Goal: Task Accomplishment & Management: Use online tool/utility

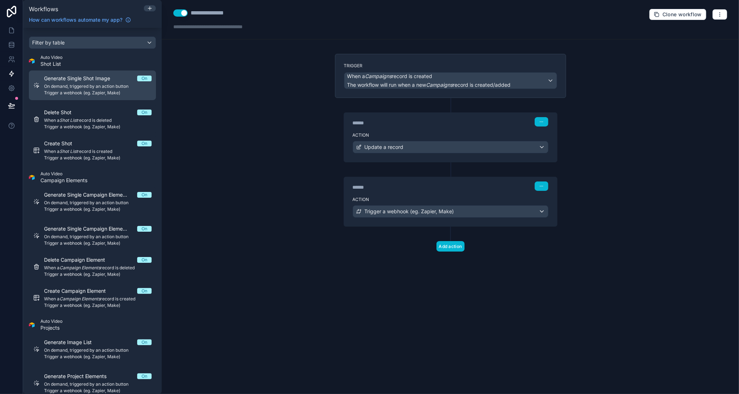
click at [90, 83] on span "On demand, triggered by an action button" at bounding box center [98, 86] width 108 height 6
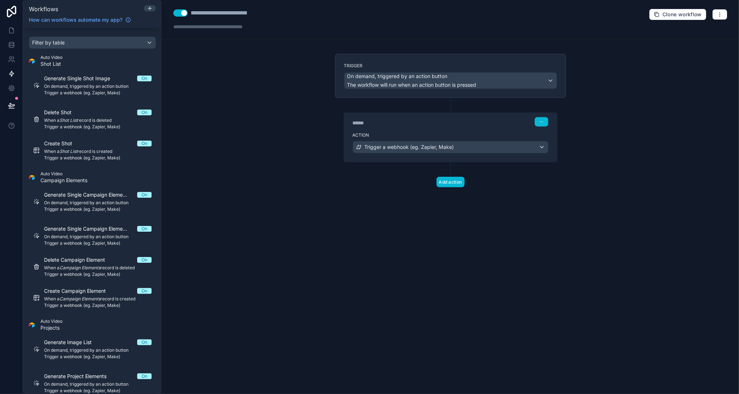
click at [178, 14] on button "Use setting" at bounding box center [180, 12] width 14 height 7
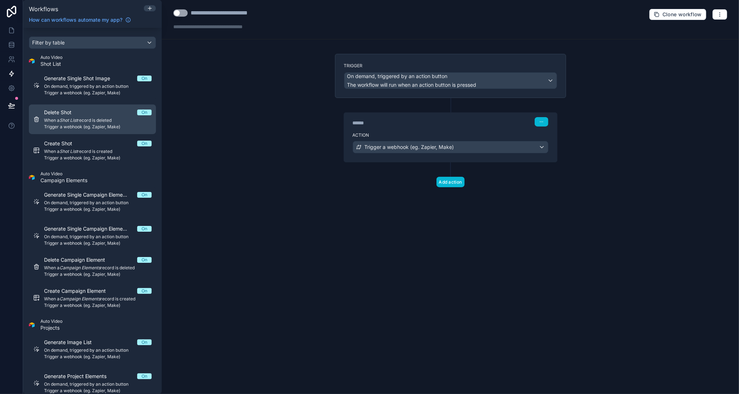
click at [116, 119] on span "When a Shot List record is deleted" at bounding box center [98, 120] width 108 height 6
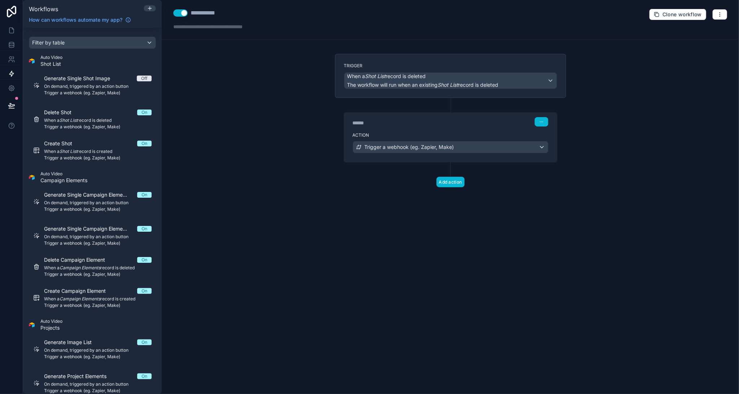
click at [178, 14] on button "Use setting" at bounding box center [180, 12] width 14 height 7
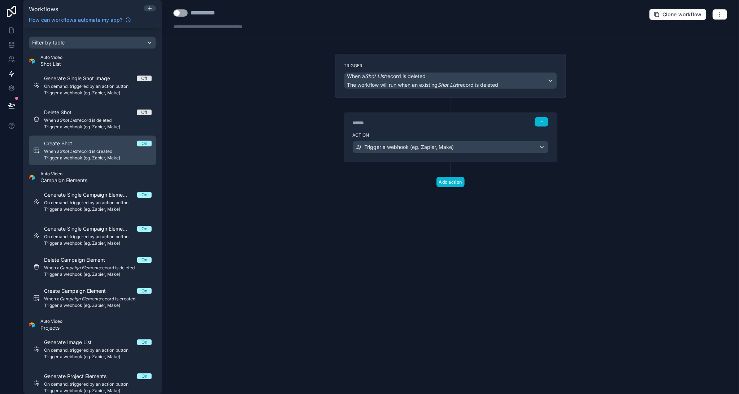
click at [99, 144] on div "Create Shot On" at bounding box center [98, 143] width 108 height 7
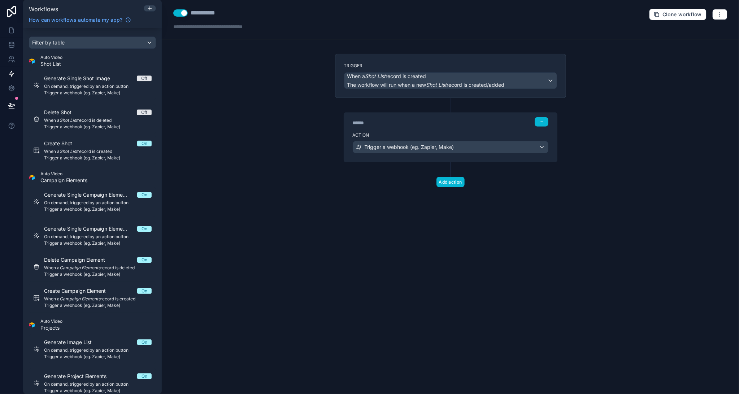
click at [178, 13] on button "Use setting" at bounding box center [180, 12] width 14 height 7
click at [103, 207] on span "Trigger a webhook (eg. Zapier, Make)" at bounding box center [98, 209] width 108 height 6
click at [179, 12] on button "Use setting" at bounding box center [180, 12] width 14 height 7
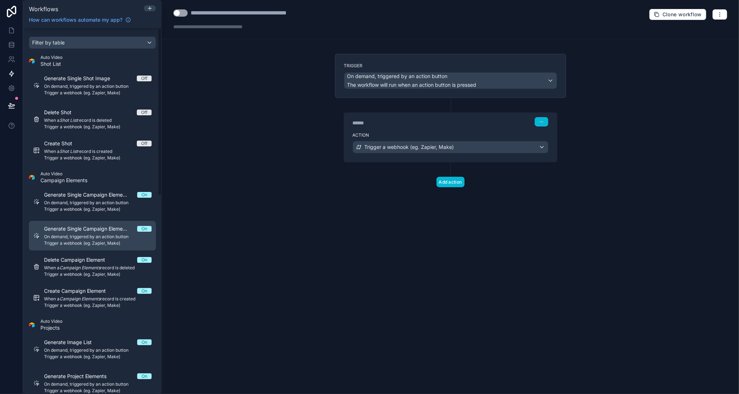
click at [90, 235] on span "On demand, triggered by an action button" at bounding box center [98, 237] width 108 height 6
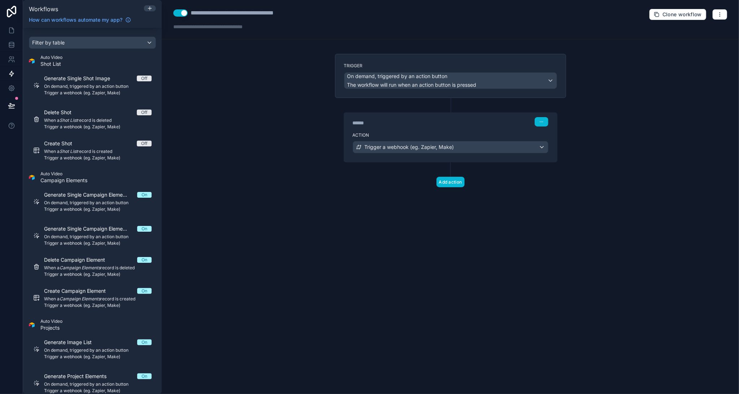
click at [180, 14] on button "Use setting" at bounding box center [180, 12] width 14 height 7
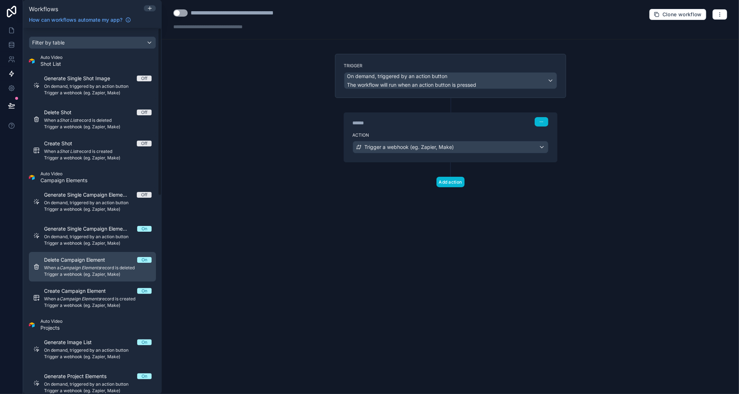
click at [98, 265] on em "Campaign Elements" at bounding box center [80, 267] width 41 height 5
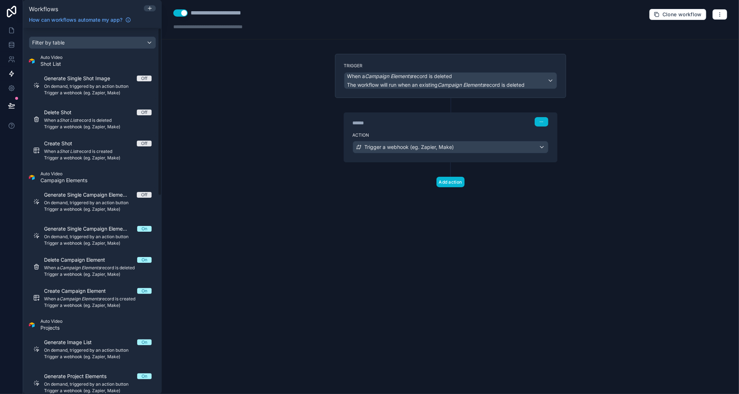
click at [180, 16] on button "Use setting" at bounding box center [180, 12] width 14 height 7
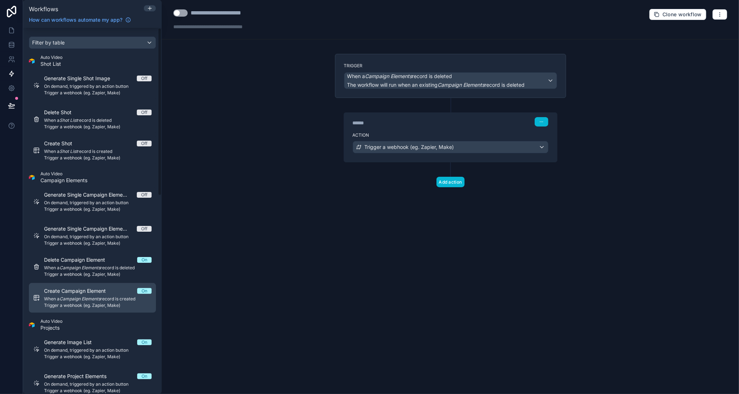
click at [96, 293] on span "Create Campaign Element" at bounding box center [79, 290] width 70 height 7
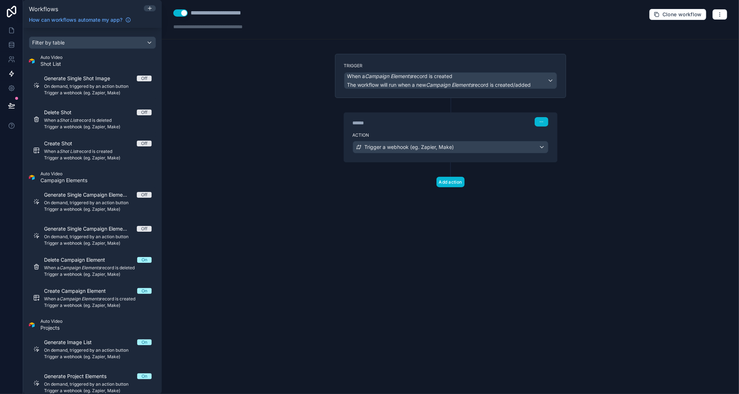
click at [179, 16] on button "Use setting" at bounding box center [180, 12] width 14 height 7
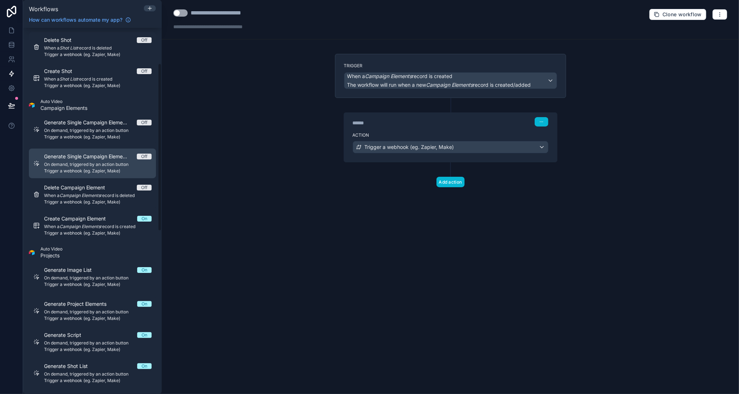
scroll to position [144, 0]
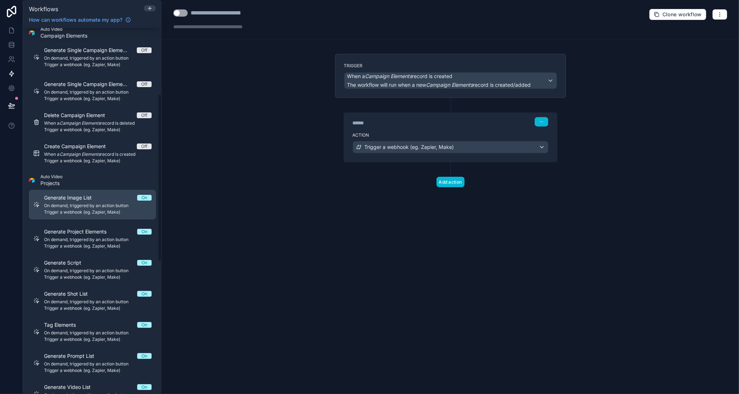
click at [83, 203] on span "On demand, triggered by an action button" at bounding box center [98, 206] width 108 height 6
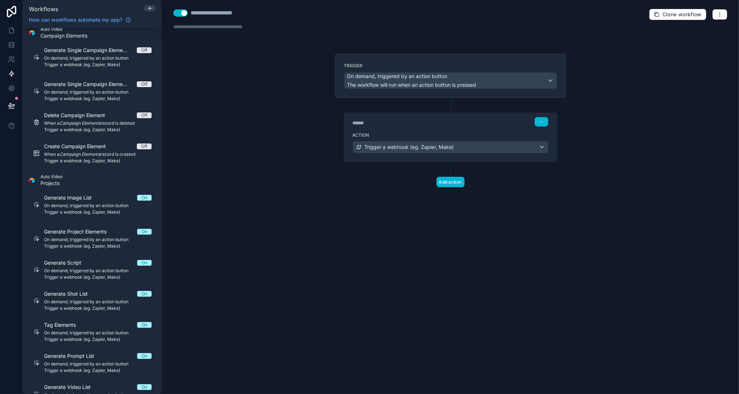
click at [179, 11] on button "Use setting" at bounding box center [180, 12] width 14 height 7
click at [108, 238] on span "On demand, triggered by an action button" at bounding box center [98, 240] width 108 height 6
click at [179, 14] on button "Use setting" at bounding box center [180, 12] width 14 height 7
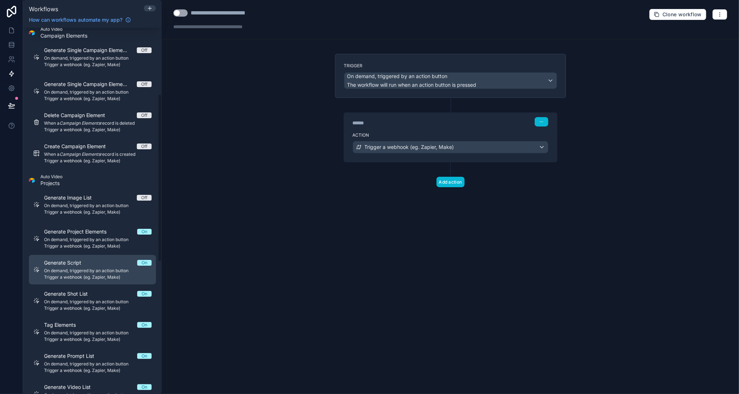
click at [100, 275] on span "Trigger a webhook (eg. Zapier, Make)" at bounding box center [98, 277] width 108 height 6
click at [178, 12] on button "Use setting" at bounding box center [180, 12] width 14 height 7
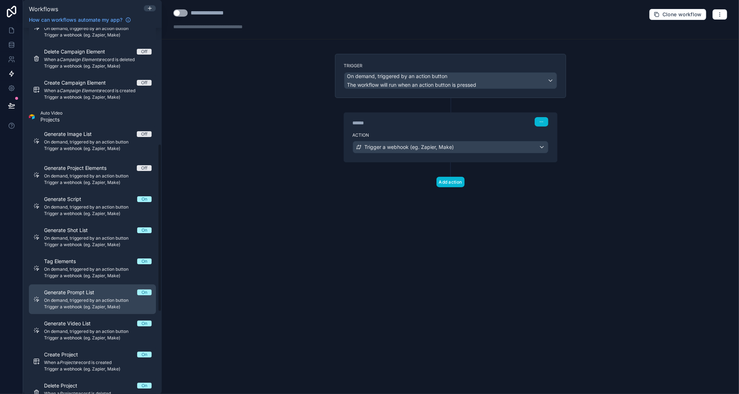
scroll to position [253, 0]
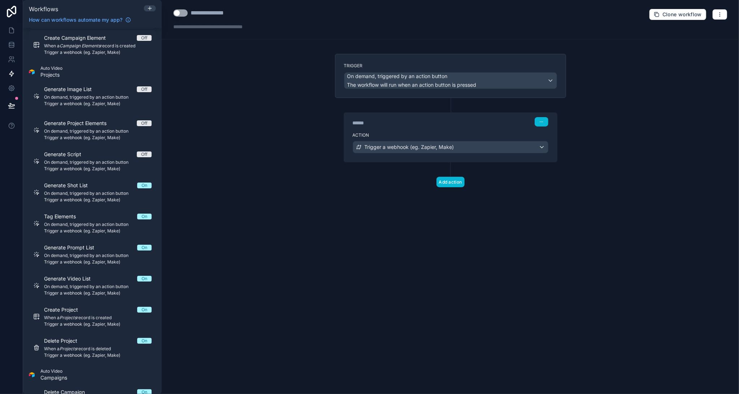
click at [93, 187] on span "Generate Shot List" at bounding box center [70, 185] width 52 height 7
click at [178, 13] on button "Use setting" at bounding box center [180, 12] width 14 height 7
click at [101, 225] on span "On demand, triggered by an action button" at bounding box center [98, 224] width 108 height 6
click at [177, 12] on button "Use setting" at bounding box center [180, 12] width 14 height 7
click at [84, 254] on span "On demand, triggered by an action button" at bounding box center [98, 255] width 108 height 6
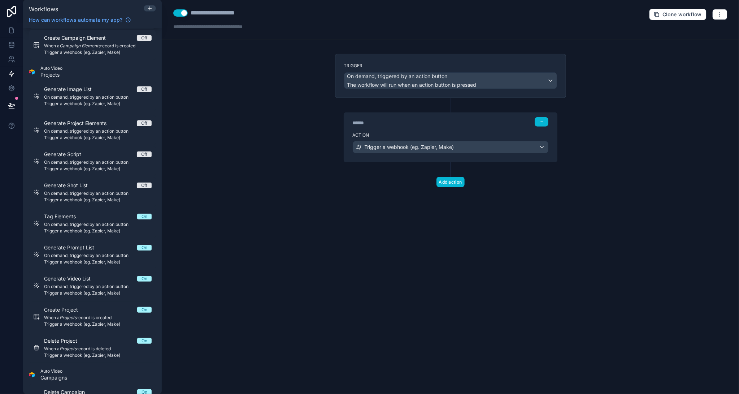
click at [178, 11] on button "Use setting" at bounding box center [180, 12] width 14 height 7
click at [116, 252] on div "Generate Prompt List On On demand, triggered by an action button Trigger a webh…" at bounding box center [98, 254] width 108 height 21
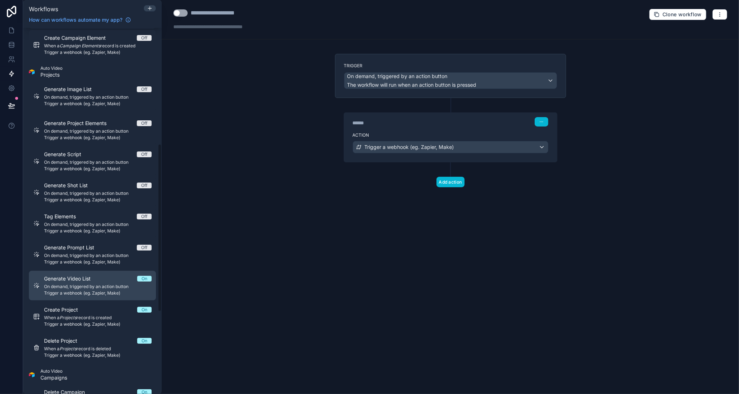
click at [110, 273] on link "Generate Video List On On demand, triggered by an action button Trigger a webho…" at bounding box center [92, 286] width 127 height 30
click at [179, 14] on button "Use setting" at bounding box center [180, 12] width 14 height 7
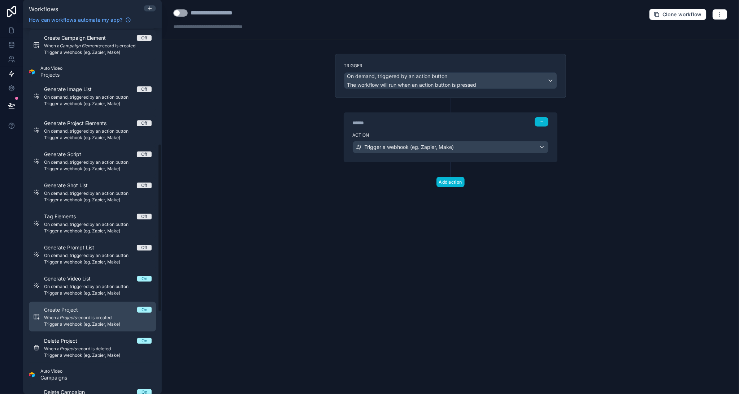
click at [110, 317] on span "When a Projects record is created" at bounding box center [98, 318] width 108 height 6
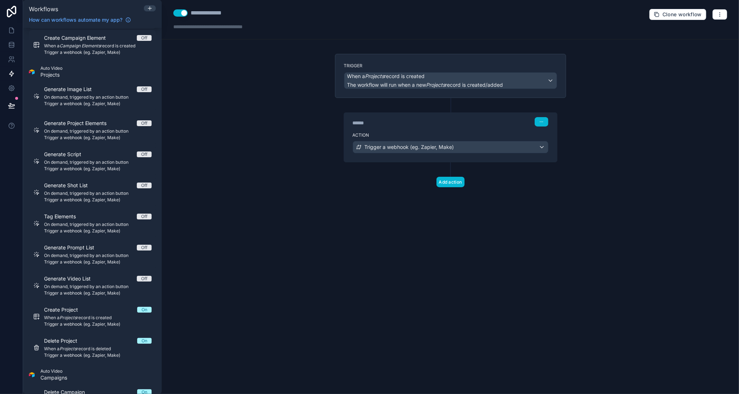
click at [177, 10] on button "Use setting" at bounding box center [180, 12] width 14 height 7
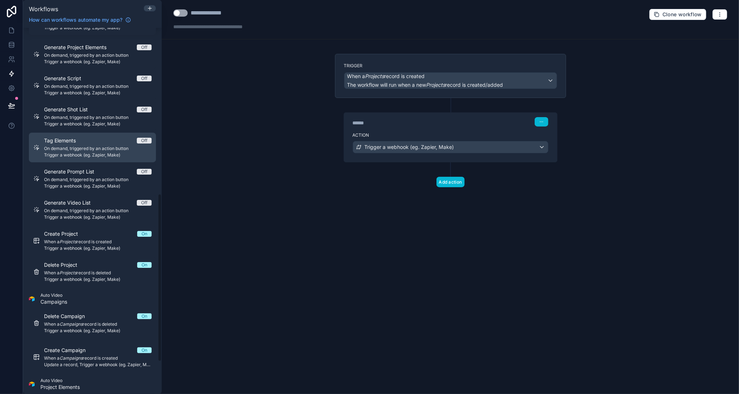
scroll to position [361, 0]
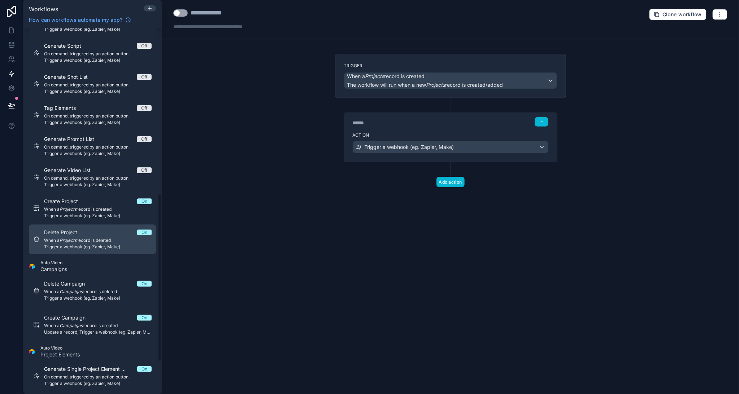
click at [91, 230] on div "Delete Project On" at bounding box center [98, 232] width 108 height 7
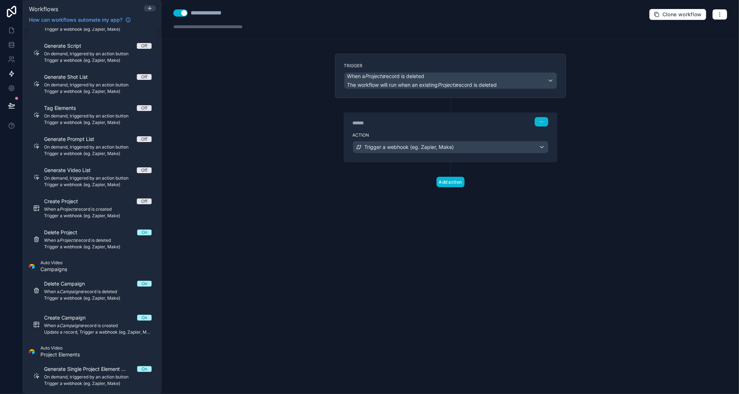
click at [179, 14] on button "Use setting" at bounding box center [180, 12] width 14 height 7
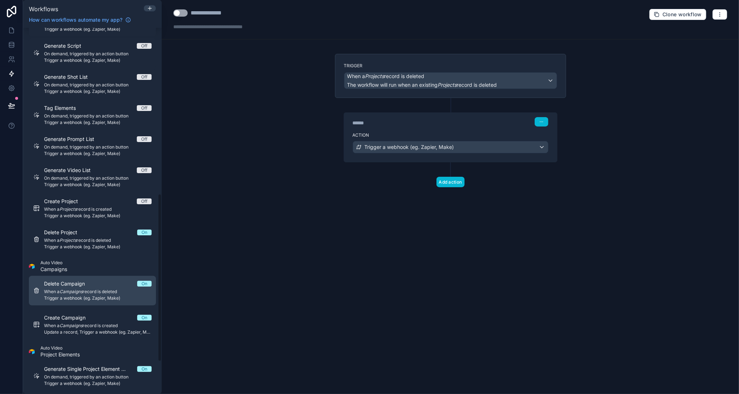
click at [81, 289] on span "When a Campaigns record is deleted" at bounding box center [98, 292] width 108 height 6
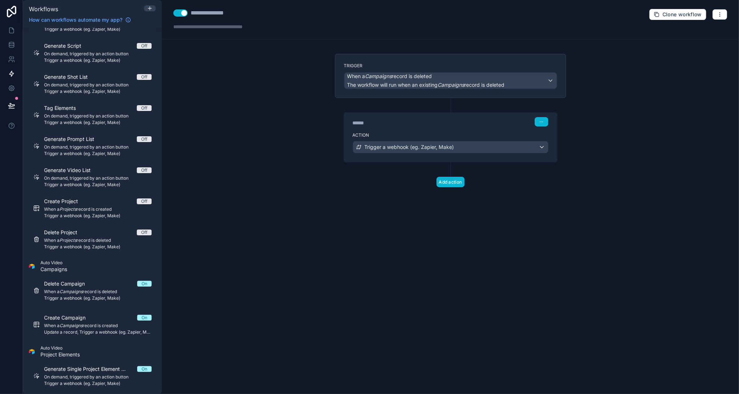
click at [173, 16] on div "**********" at bounding box center [451, 19] width 578 height 39
click at [176, 14] on button "Use setting" at bounding box center [180, 12] width 14 height 7
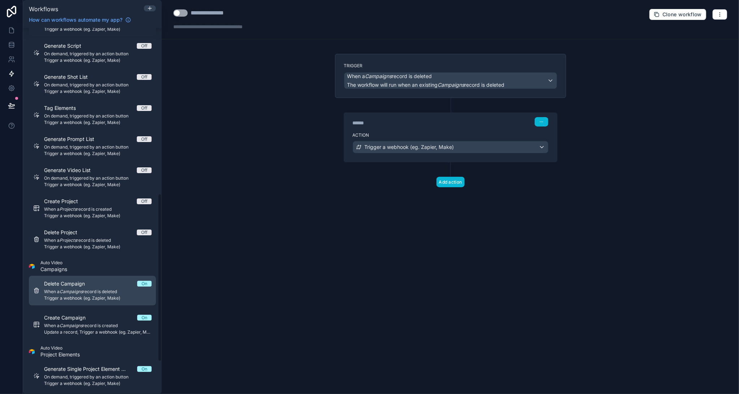
scroll to position [431, 0]
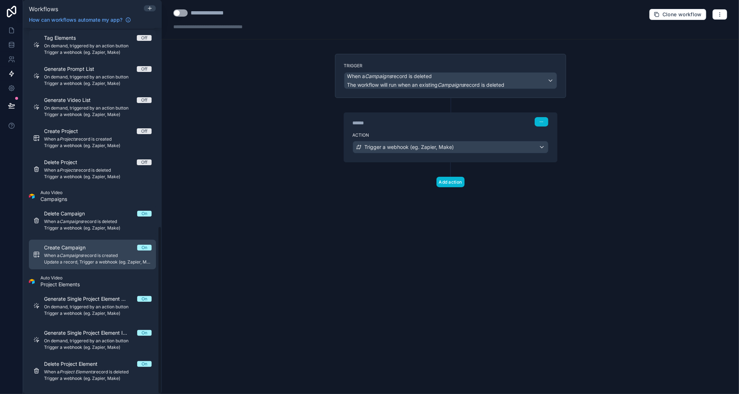
click at [96, 249] on div "Create Campaign On" at bounding box center [98, 247] width 108 height 7
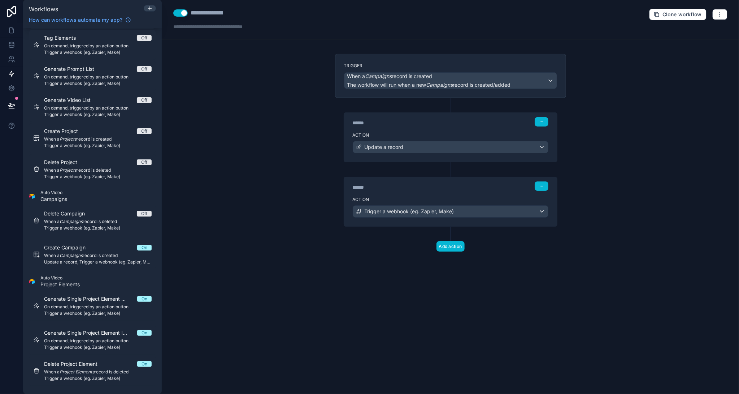
click at [177, 14] on button "Use setting" at bounding box center [180, 12] width 14 height 7
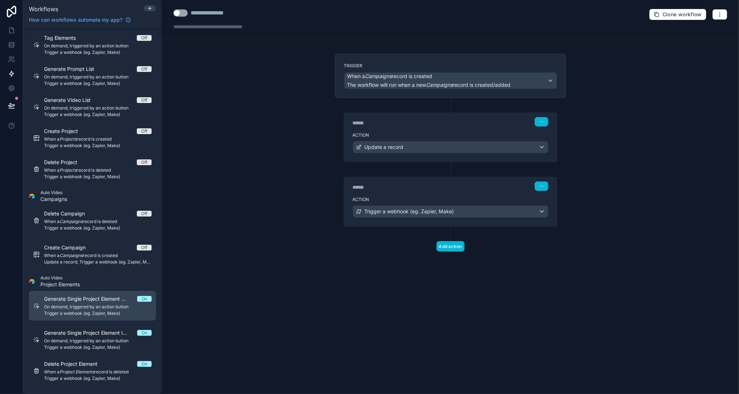
click at [83, 300] on span "Generate Single Project Element Description" at bounding box center [90, 298] width 93 height 7
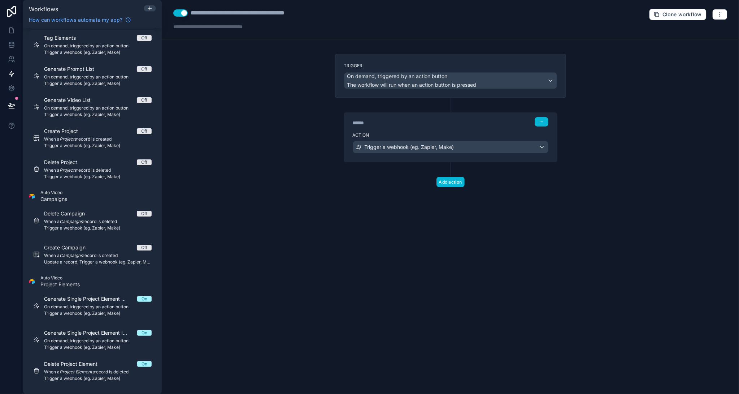
click at [178, 12] on button "Use setting" at bounding box center [180, 12] width 14 height 7
click at [94, 331] on span "Generate Single Project Element Image" at bounding box center [90, 332] width 93 height 7
click at [180, 13] on button "Use setting" at bounding box center [180, 12] width 14 height 7
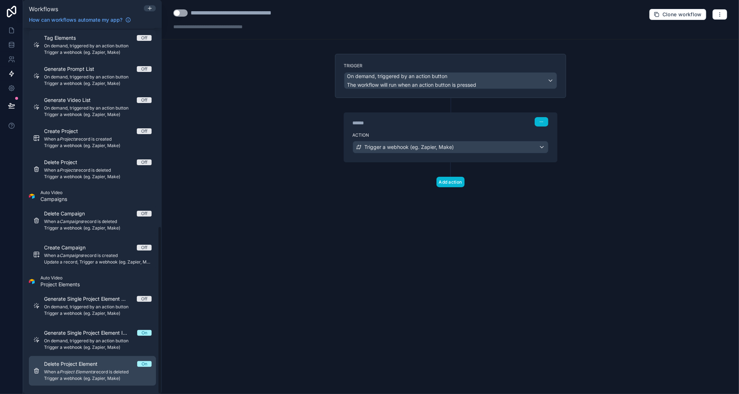
click at [112, 363] on div "Delete Project Element On" at bounding box center [98, 363] width 108 height 7
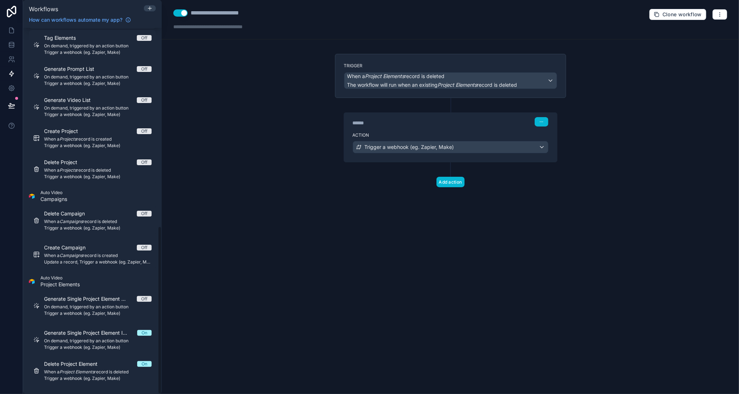
click at [177, 14] on button "Use setting" at bounding box center [180, 12] width 14 height 7
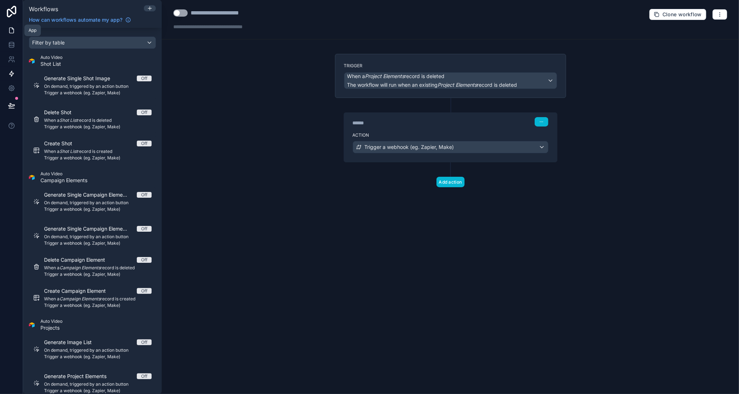
click at [13, 33] on icon at bounding box center [11, 30] width 7 height 7
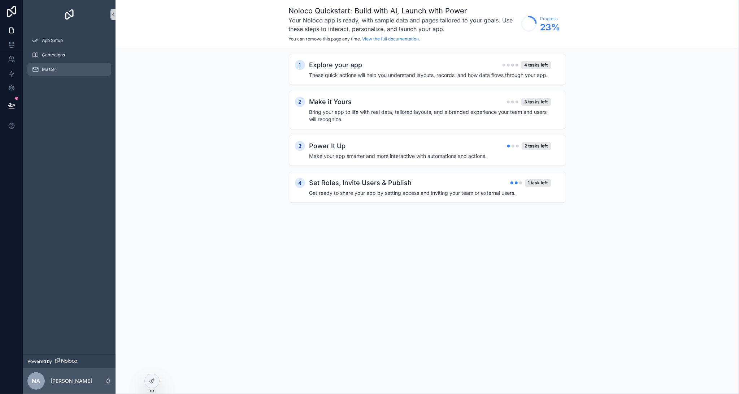
click at [53, 72] on span "Master" at bounding box center [49, 69] width 14 height 6
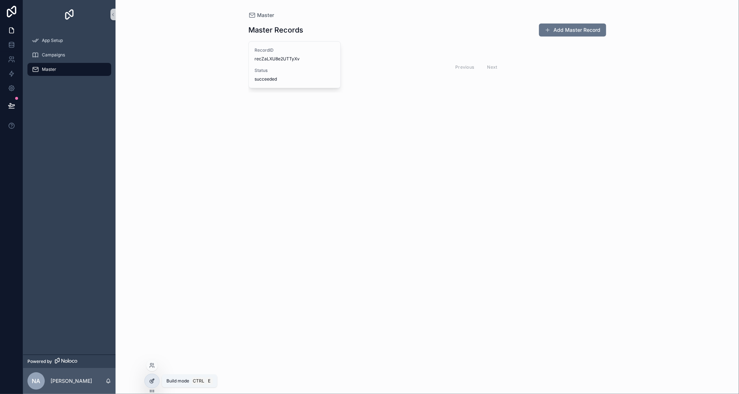
click at [149, 382] on icon at bounding box center [152, 381] width 6 height 6
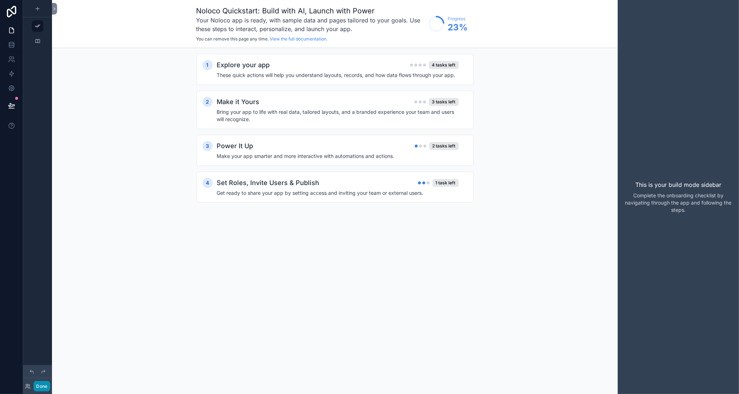
click at [46, 386] on button "Done" at bounding box center [42, 386] width 16 height 10
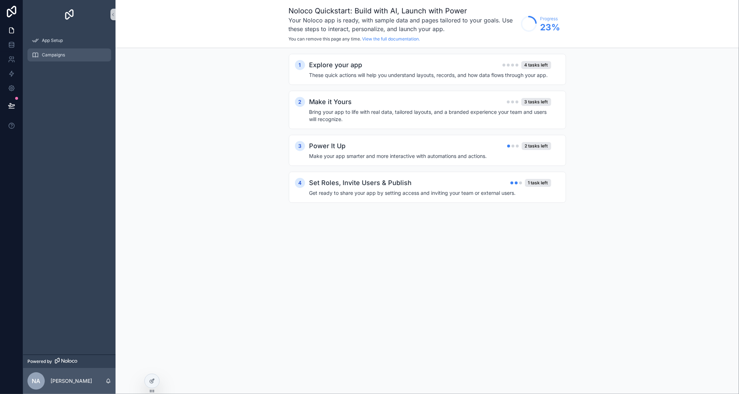
click at [60, 56] on span "Campaigns" at bounding box center [53, 55] width 23 height 6
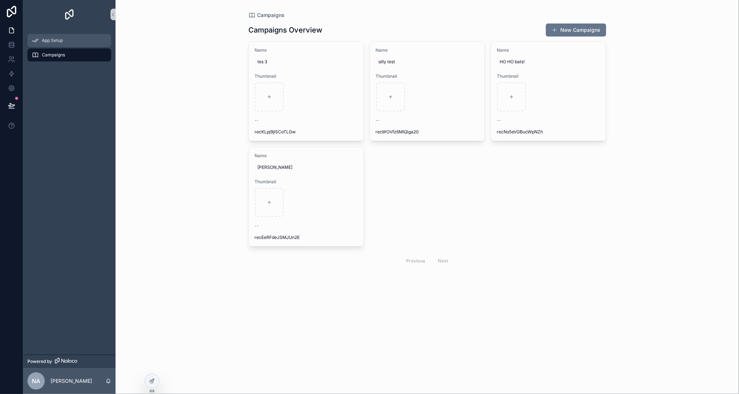
click at [58, 39] on span "App Setup" at bounding box center [52, 41] width 21 height 6
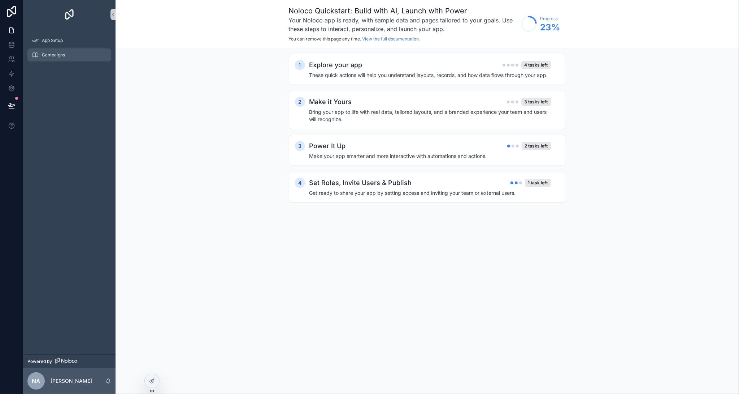
click at [47, 51] on div "Campaigns" at bounding box center [69, 55] width 75 height 12
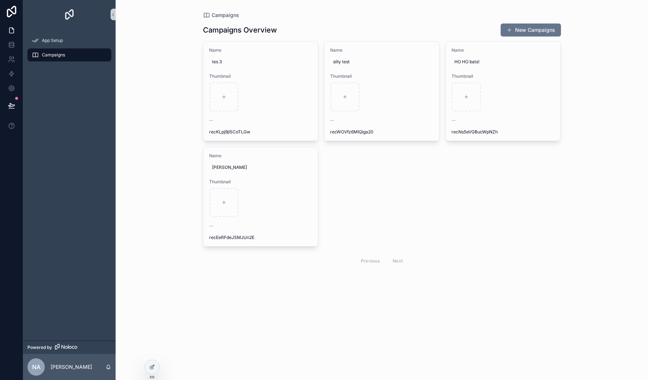
click at [459, 176] on div "Name [PERSON_NAME] 3 Thumbnail -- recKLpj9jISCoTLGw Delete Name silly test Thum…" at bounding box center [382, 155] width 358 height 228
click at [152, 366] on icon at bounding box center [152, 365] width 3 height 3
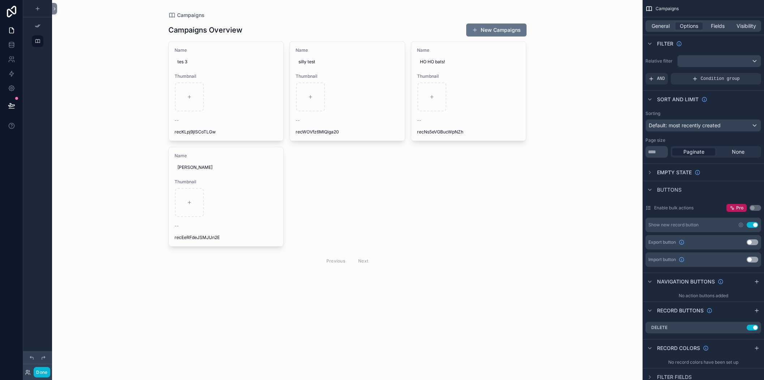
drag, startPoint x: 51, startPoint y: 208, endPoint x: 70, endPoint y: 207, distance: 19.9
click at [70, 207] on div "Done App Setup Campaigns Elements Shot List Elements Projects Storyboard Powere…" at bounding box center [393, 190] width 741 height 380
click at [13, 31] on icon at bounding box center [11, 30] width 7 height 7
click at [53, 10] on icon at bounding box center [54, 8] width 5 height 5
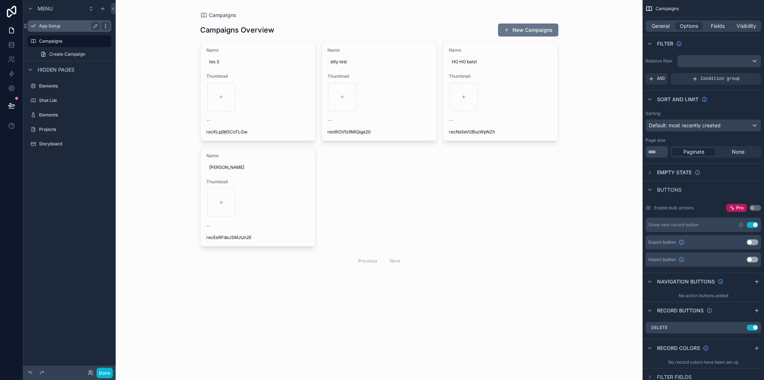
click at [104, 26] on icon "scrollable content" at bounding box center [106, 26] width 6 height 6
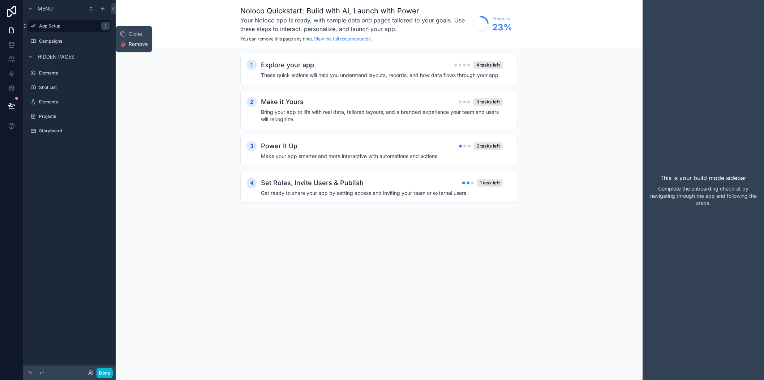
click at [130, 44] on span "Remove" at bounding box center [138, 43] width 19 height 7
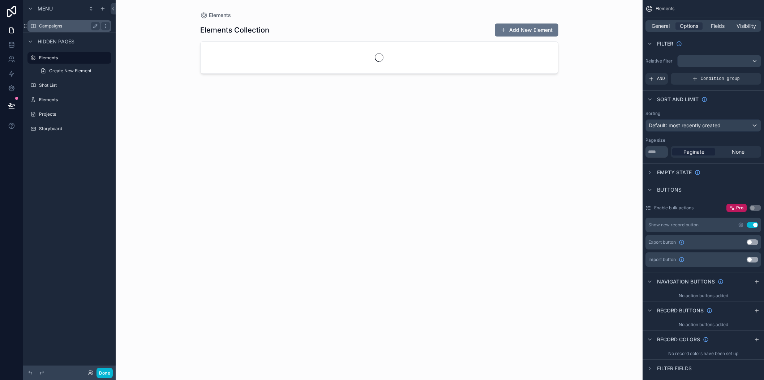
click at [67, 28] on label "Campaigns" at bounding box center [68, 26] width 58 height 6
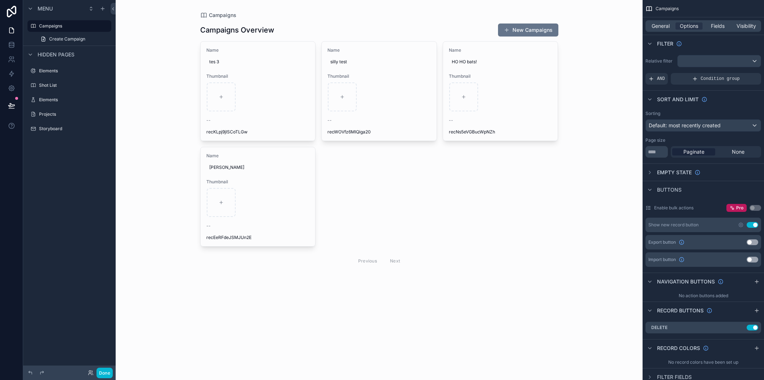
click at [421, 124] on div "scrollable content" at bounding box center [379, 146] width 370 height 292
click at [106, 371] on button "Done" at bounding box center [104, 372] width 16 height 10
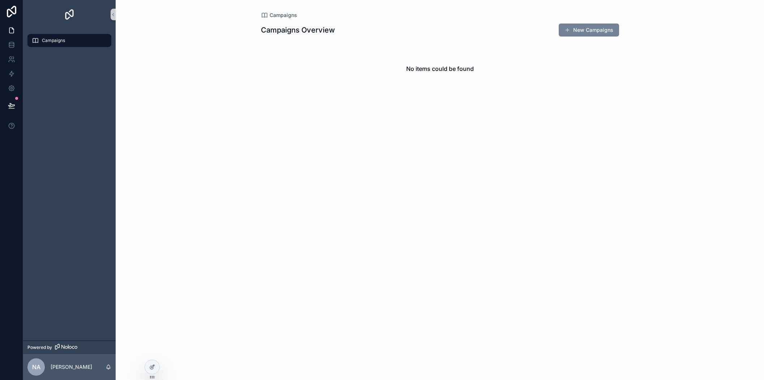
click at [583, 34] on button "New Campaigns" at bounding box center [588, 29] width 60 height 13
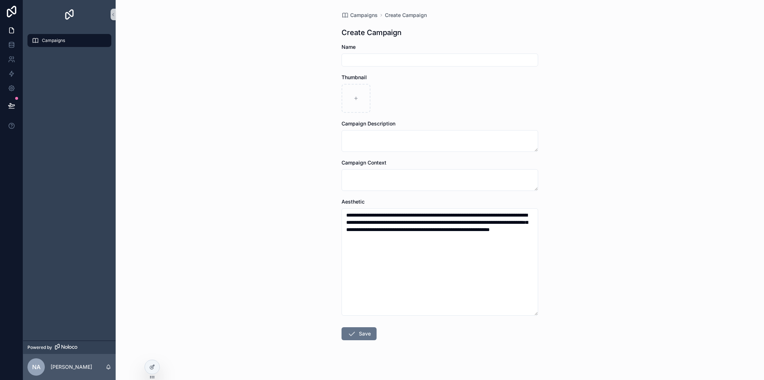
click at [450, 60] on input "scrollable content" at bounding box center [440, 60] width 196 height 10
type input "**********"
click at [353, 96] on icon "scrollable content" at bounding box center [355, 98] width 5 height 5
type input "**********"
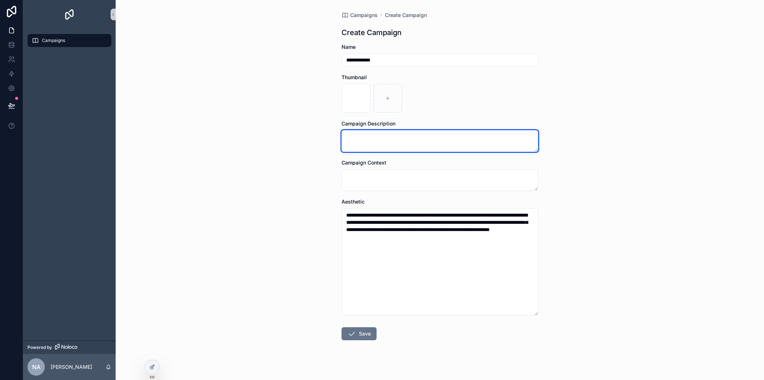
click at [371, 141] on textarea "scrollable content" at bounding box center [439, 141] width 197 height 22
drag, startPoint x: 388, startPoint y: 134, endPoint x: 317, endPoint y: 137, distance: 70.9
click at [317, 137] on div "**********" at bounding box center [440, 190] width 648 height 380
type textarea "**********"
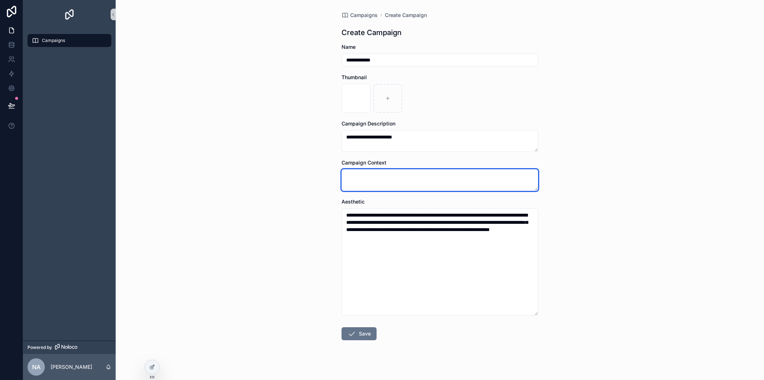
click at [365, 187] on textarea "scrollable content" at bounding box center [439, 180] width 197 height 22
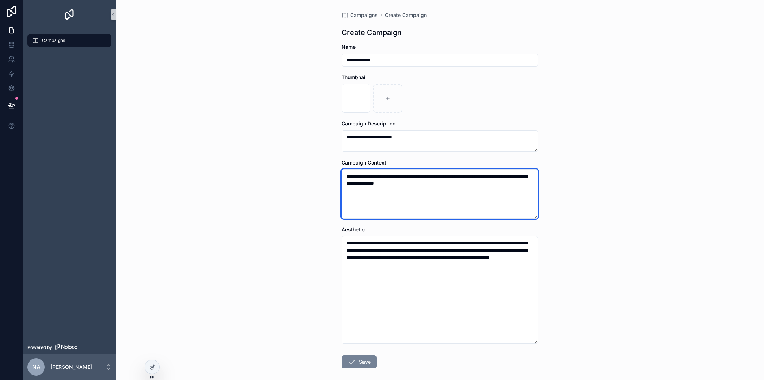
type textarea "**********"
click at [354, 363] on button "Save" at bounding box center [358, 361] width 35 height 13
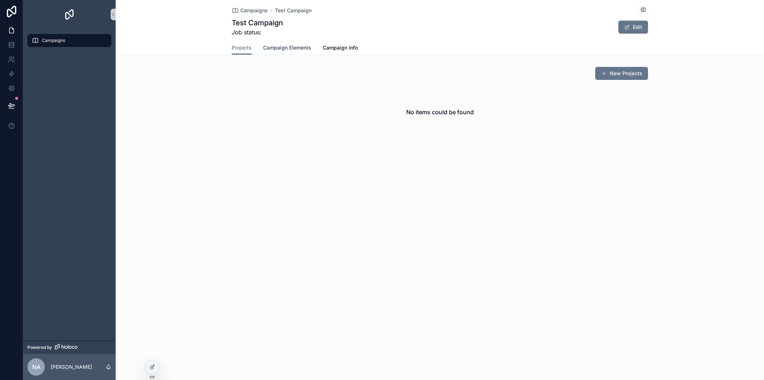
click at [289, 47] on span "Campaign Elements" at bounding box center [287, 47] width 48 height 7
click at [695, 74] on button "New Campaign Elements" at bounding box center [718, 73] width 81 height 13
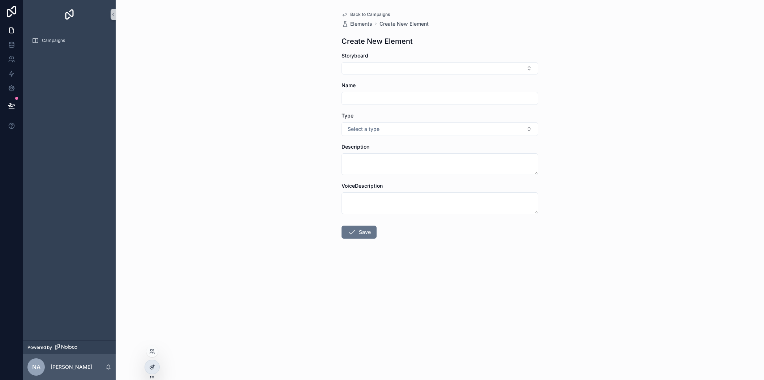
click at [151, 366] on icon at bounding box center [152, 367] width 6 height 6
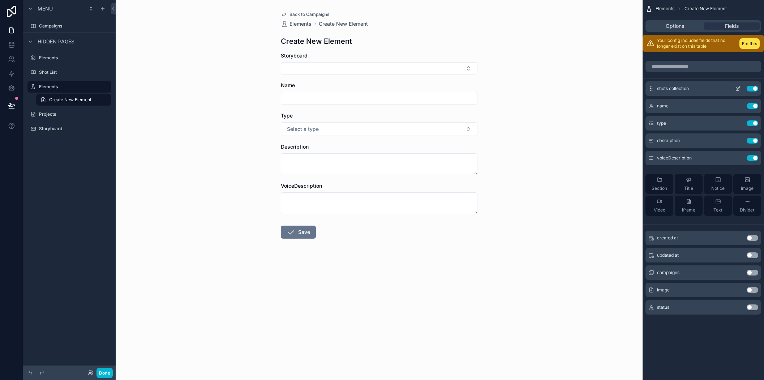
click at [739, 88] on button "Use setting" at bounding box center [752, 89] width 12 height 6
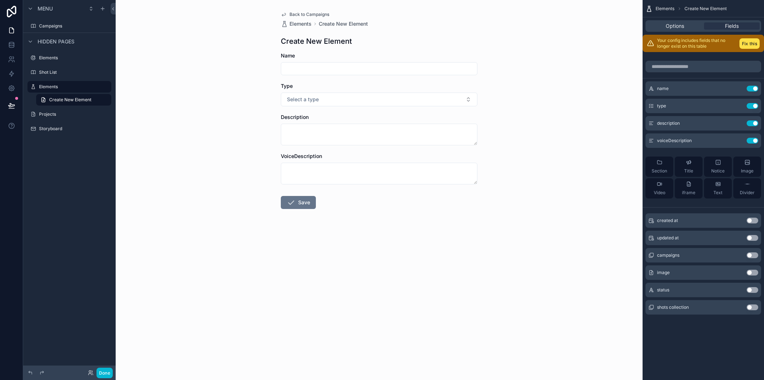
click at [739, 271] on button "Use setting" at bounding box center [752, 272] width 12 height 6
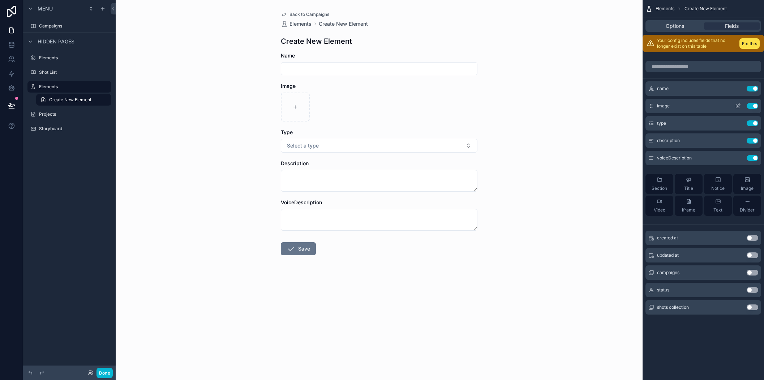
click at [739, 108] on icon "scrollable content" at bounding box center [738, 106] width 6 height 6
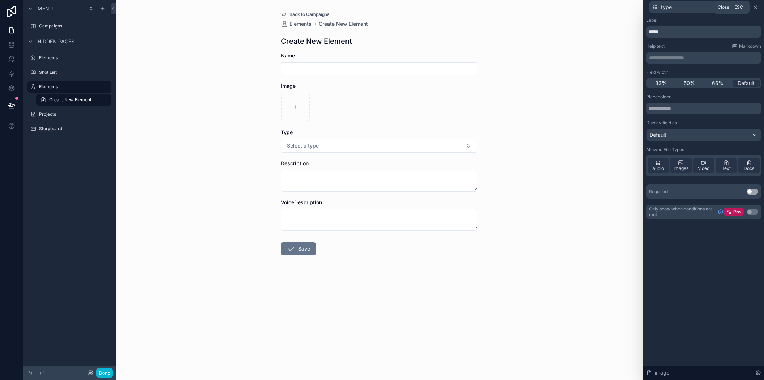
click at [739, 7] on icon at bounding box center [755, 7] width 3 height 3
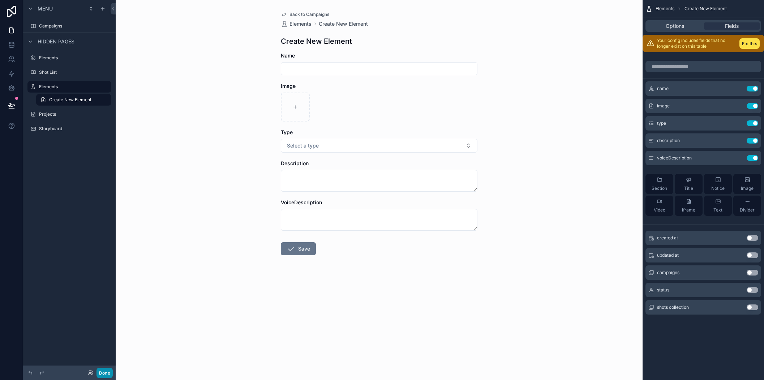
click at [102, 370] on button "Done" at bounding box center [104, 372] width 16 height 10
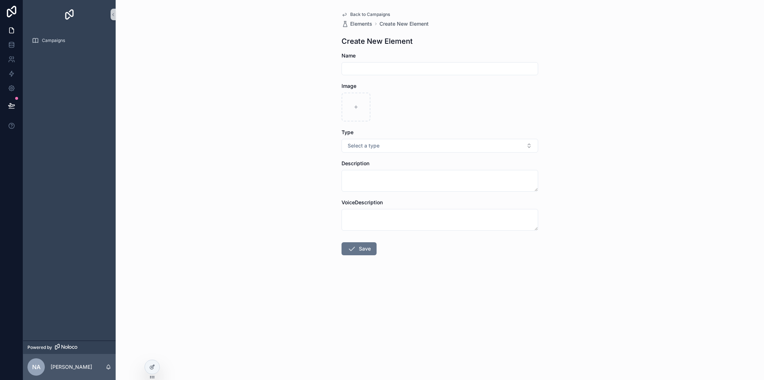
click at [365, 69] on input "scrollable content" at bounding box center [440, 69] width 196 height 10
type input "****"
click at [355, 96] on div "scrollable content" at bounding box center [355, 106] width 29 height 29
type input "**********"
click at [352, 146] on span "Select a type" at bounding box center [363, 145] width 32 height 7
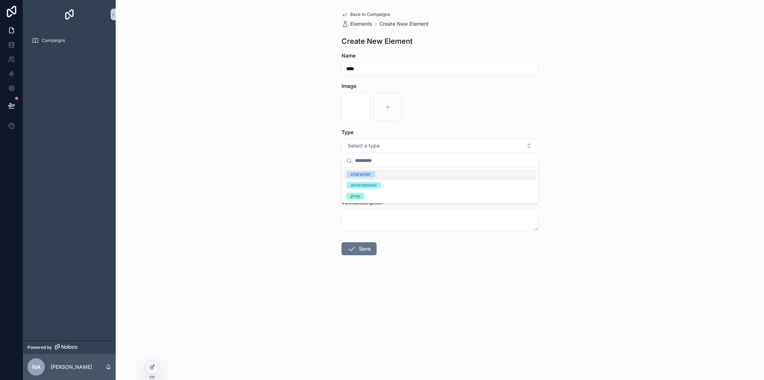
click at [358, 177] on div "character" at bounding box center [360, 174] width 20 height 7
click at [308, 218] on div "Back to Campaigns Elements Create New Element Create New Element Name **** Imag…" at bounding box center [440, 190] width 648 height 380
click at [364, 251] on button "Save" at bounding box center [358, 248] width 35 height 13
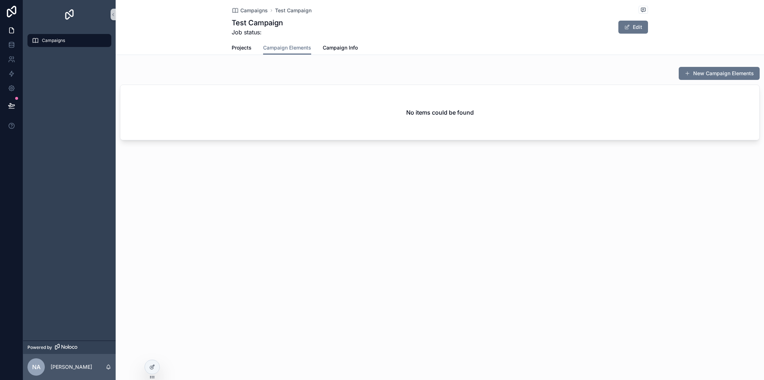
click at [372, 208] on div "Campaigns Test Campaign Test Campaign Job status: Edit Campaign Elements Projec…" at bounding box center [440, 190] width 648 height 380
click at [152, 368] on icon at bounding box center [152, 367] width 6 height 6
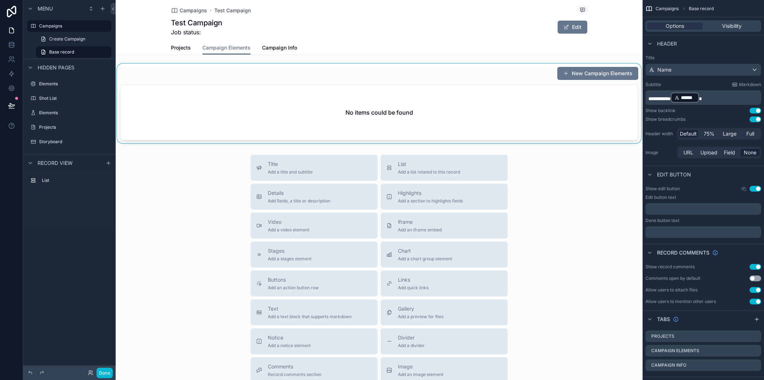
click at [577, 74] on div "scrollable content" at bounding box center [379, 103] width 527 height 79
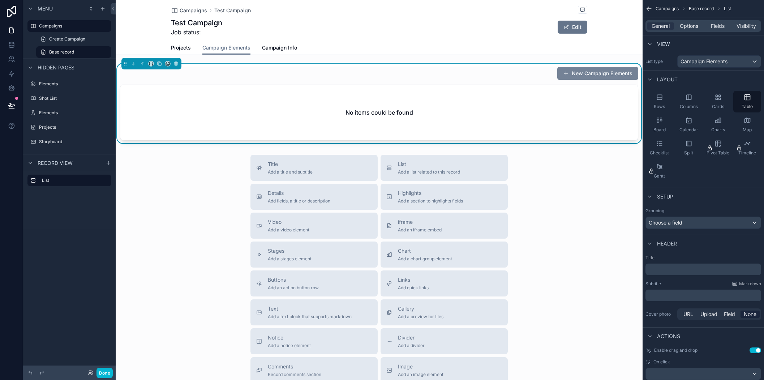
click at [573, 73] on button "New Campaign Elements" at bounding box center [597, 73] width 81 height 13
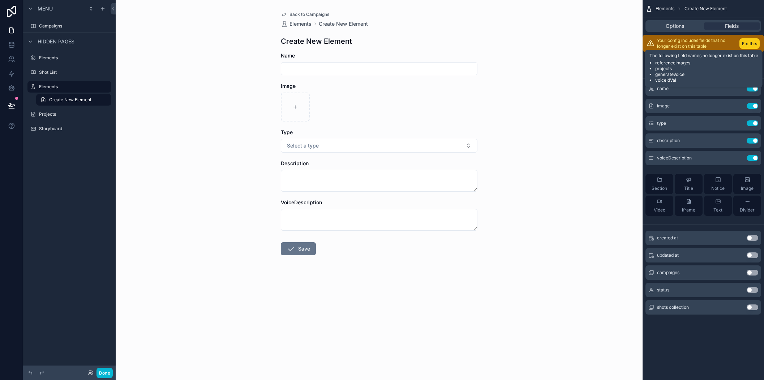
click at [739, 41] on button "Fix this" at bounding box center [749, 43] width 20 height 10
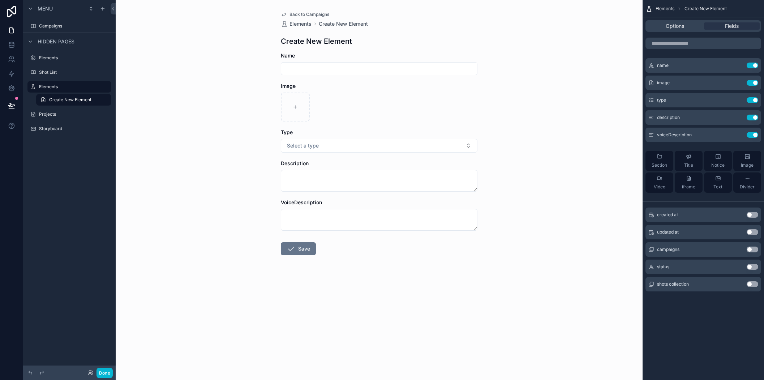
click at [739, 250] on button "Use setting" at bounding box center [752, 249] width 12 height 6
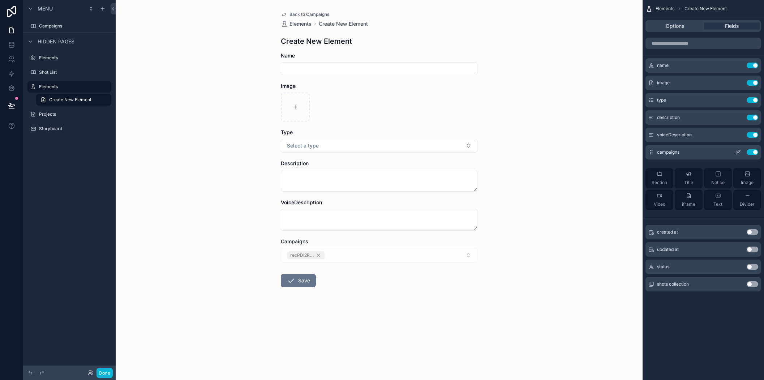
click at [738, 152] on icon "scrollable content" at bounding box center [738, 152] width 6 height 6
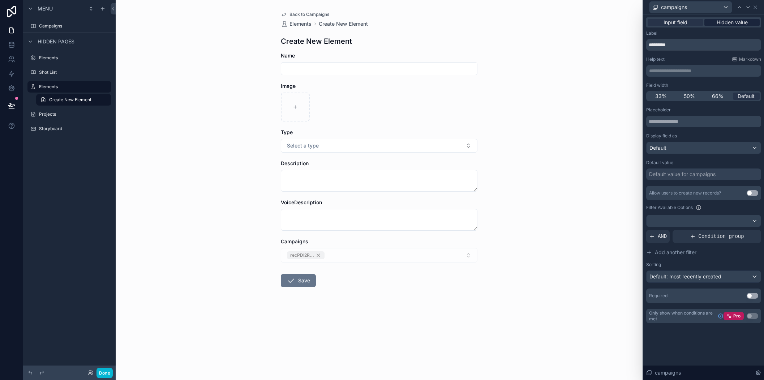
click at [730, 22] on span "Hidden value" at bounding box center [731, 22] width 31 height 7
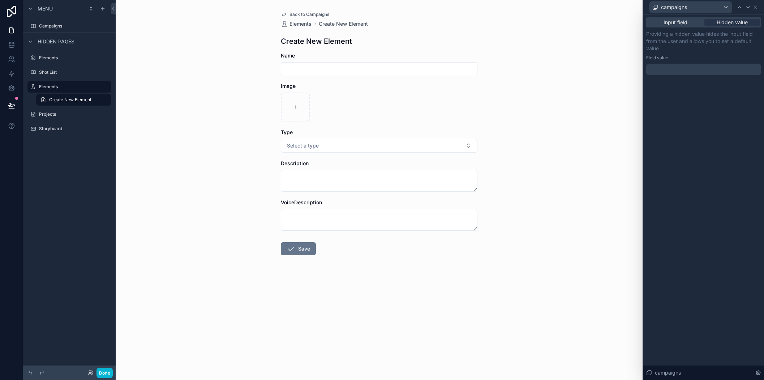
click at [674, 64] on div at bounding box center [703, 70] width 115 height 12
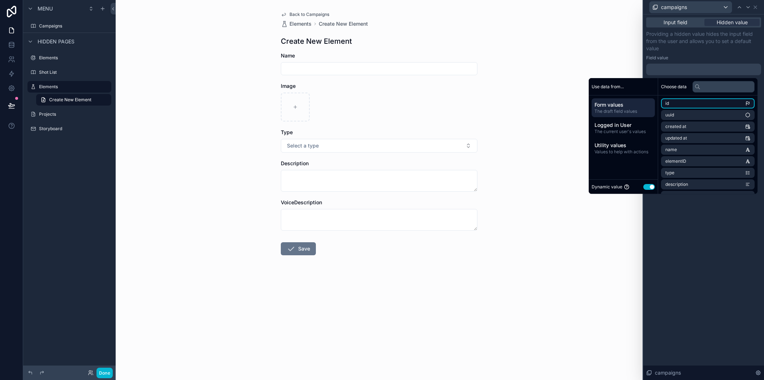
click at [677, 101] on li "id" at bounding box center [708, 103] width 94 height 10
click at [713, 99] on li "id" at bounding box center [708, 103] width 94 height 10
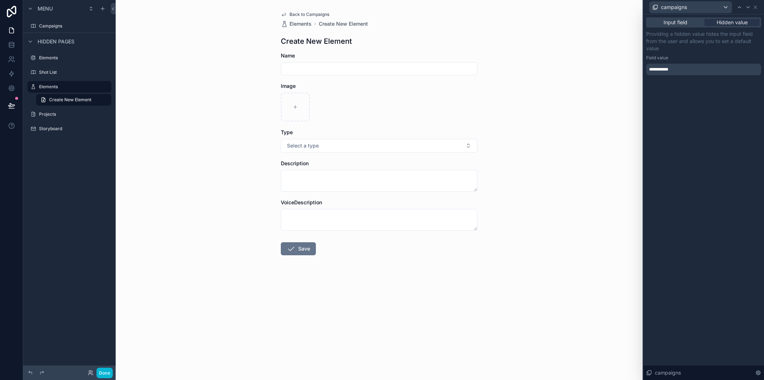
click at [700, 47] on p "Providing a hidden value hides the input field from the user and allows you to …" at bounding box center [703, 41] width 115 height 22
click at [694, 69] on div "**********" at bounding box center [703, 70] width 115 height 12
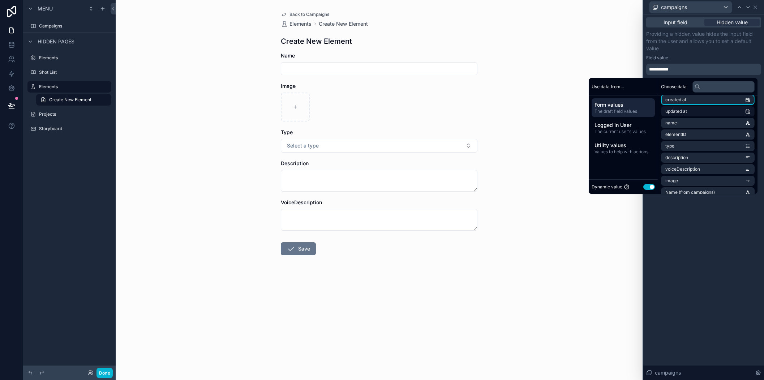
scroll to position [72, 0]
click at [702, 158] on li "campaignID" at bounding box center [708, 158] width 94 height 10
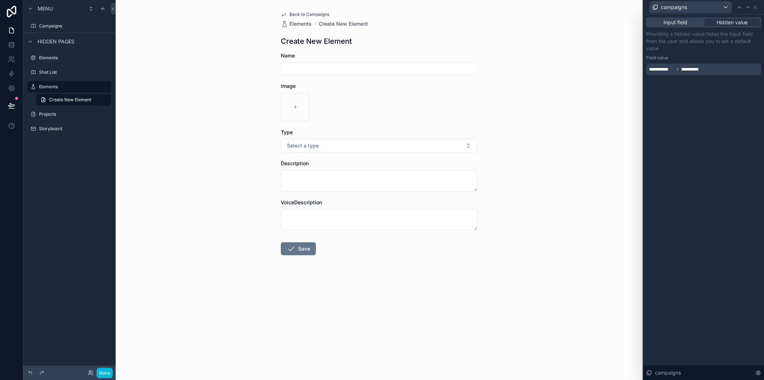
click at [689, 216] on div "**********" at bounding box center [703, 196] width 121 height 365
click at [739, 6] on icon at bounding box center [755, 7] width 6 height 6
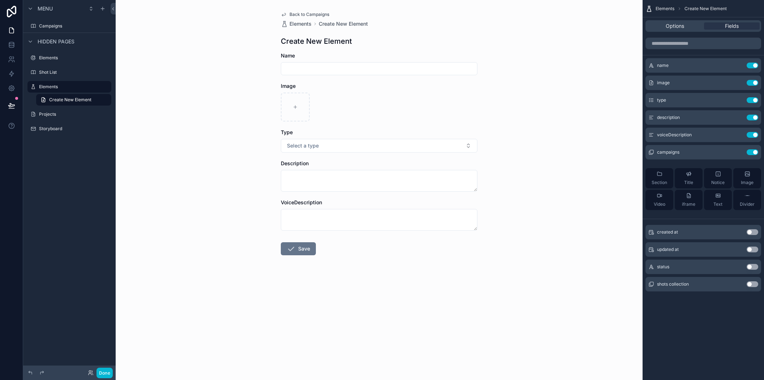
click at [271, 287] on div "Back to Campaigns Elements Create New Element Create New Element Name Image Typ…" at bounding box center [379, 190] width 527 height 380
click at [108, 374] on button "Done" at bounding box center [104, 372] width 16 height 10
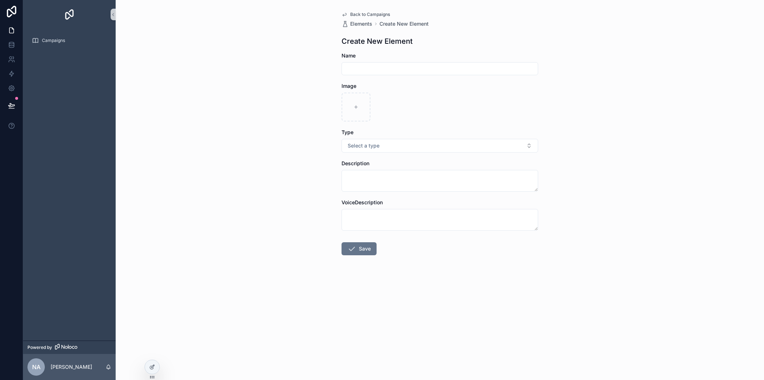
click at [374, 13] on span "Back to Campaigns" at bounding box center [370, 15] width 40 height 6
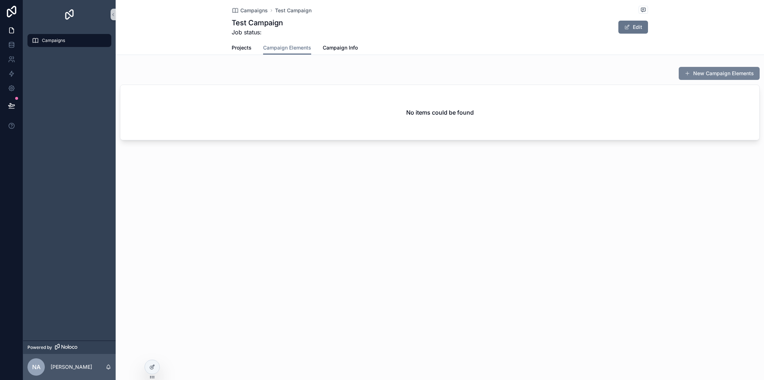
click at [698, 75] on button "New Campaign Elements" at bounding box center [718, 73] width 81 height 13
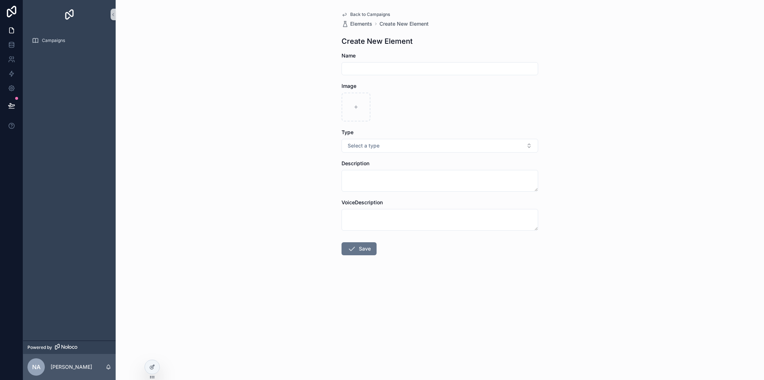
click at [400, 68] on input "scrollable content" at bounding box center [440, 69] width 196 height 10
type input "****"
click at [349, 117] on div "scrollable content" at bounding box center [355, 106] width 29 height 29
type input "**********"
click at [366, 145] on span "Select a type" at bounding box center [363, 145] width 32 height 7
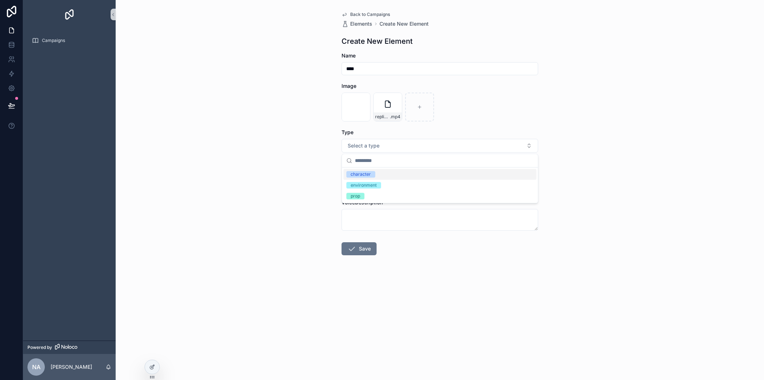
click at [364, 172] on div "character" at bounding box center [360, 174] width 20 height 7
click at [291, 219] on div "Back to Campaigns Elements Create New Element Create New Element Name **** Imag…" at bounding box center [440, 190] width 648 height 380
click at [354, 250] on icon "scrollable content" at bounding box center [351, 248] width 9 height 9
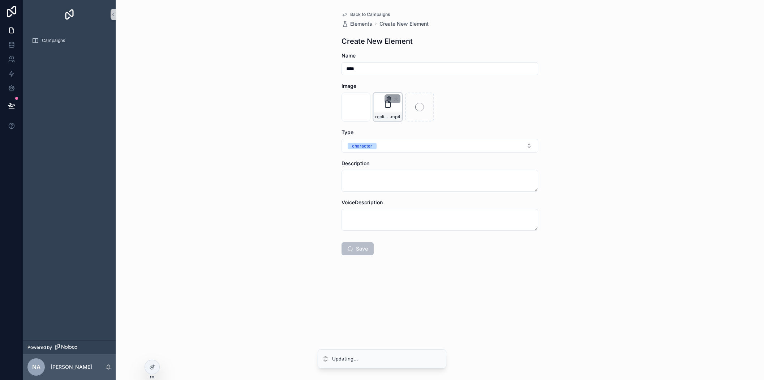
click at [387, 98] on icon "scrollable content" at bounding box center [389, 99] width 6 height 6
click at [404, 86] on icon "scrollable content" at bounding box center [404, 86] width 6 height 6
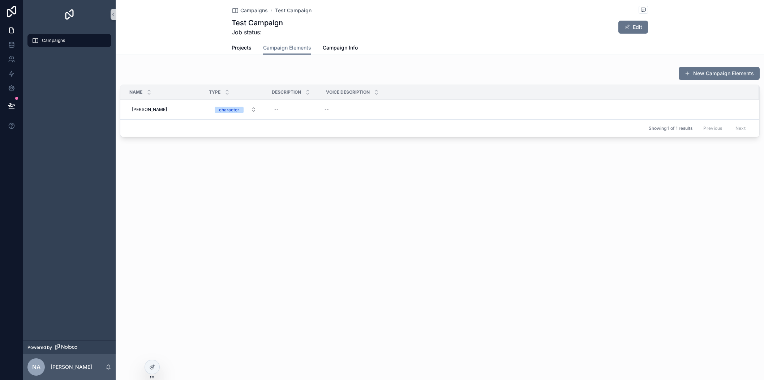
click at [246, 199] on div "Campaigns Test Campaign Test Campaign Job status: Edit Campaign Elements Projec…" at bounding box center [440, 190] width 648 height 380
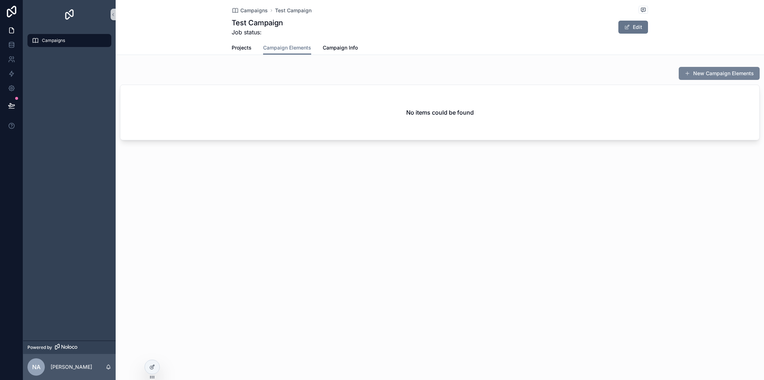
click at [723, 74] on button "New Campaign Elements" at bounding box center [718, 73] width 81 height 13
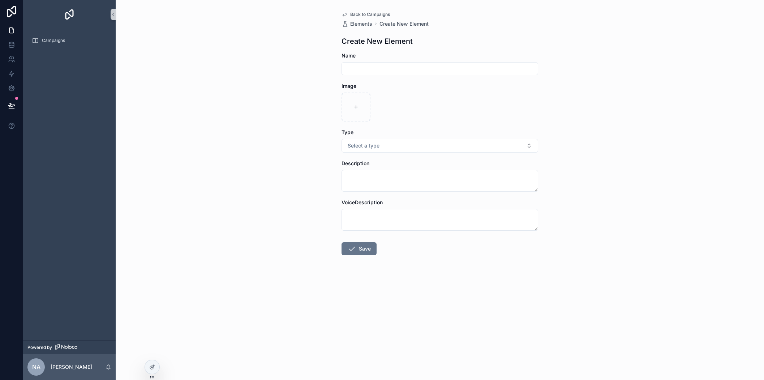
click at [446, 72] on input "scrollable content" at bounding box center [440, 69] width 196 height 10
type input "****"
click at [363, 104] on div "scrollable content" at bounding box center [355, 106] width 29 height 29
type input "**********"
click at [385, 148] on button "Select a type" at bounding box center [439, 146] width 197 height 14
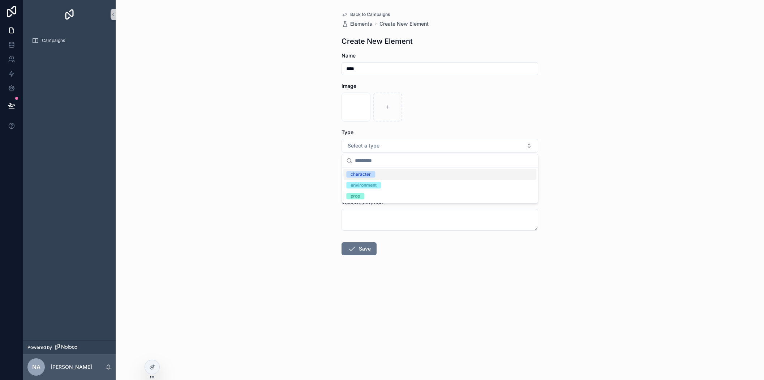
click at [367, 171] on div "character" at bounding box center [360, 174] width 20 height 7
click at [362, 247] on button "Save" at bounding box center [358, 248] width 35 height 13
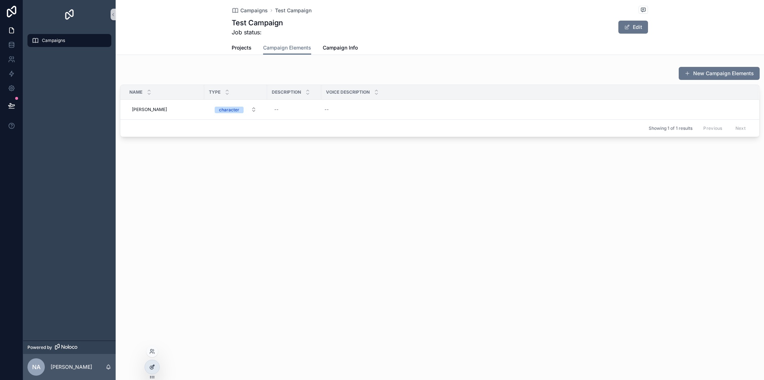
click at [151, 371] on div at bounding box center [152, 367] width 14 height 14
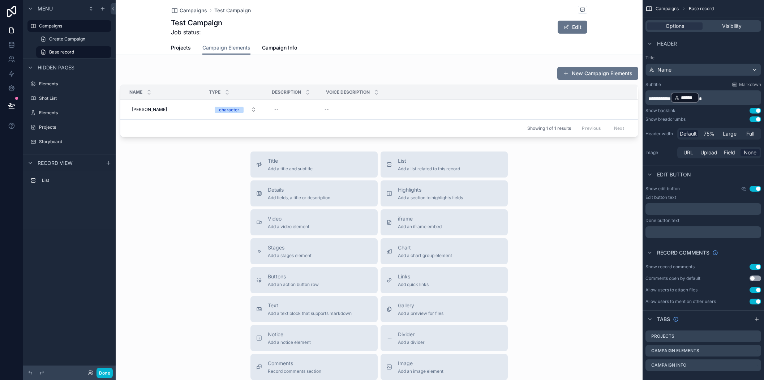
click at [539, 146] on div "Campaigns Test Campaign Test Campaign Job status: Edit Campaign Elements Projec…" at bounding box center [379, 233] width 527 height 466
click at [428, 78] on div "scrollable content" at bounding box center [379, 102] width 527 height 76
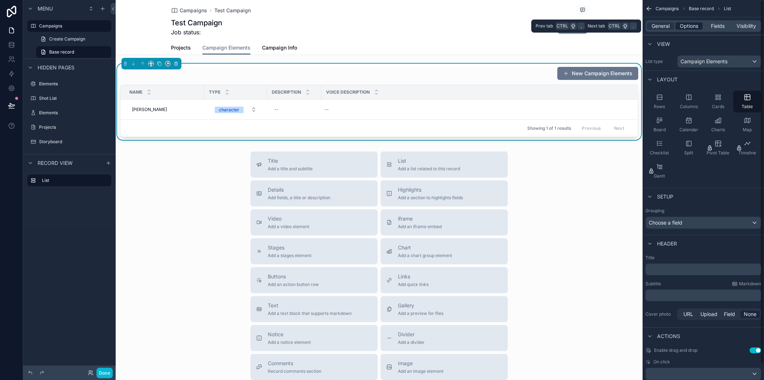
click at [682, 27] on span "Options" at bounding box center [688, 25] width 18 height 7
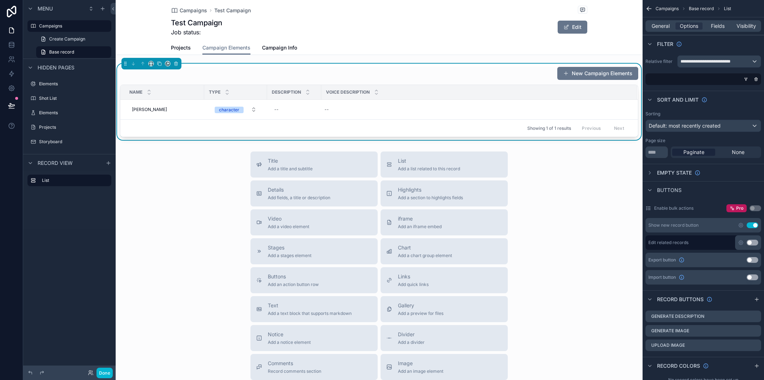
click at [702, 80] on div "scrollable content" at bounding box center [702, 79] width 116 height 12
click at [739, 77] on icon "scrollable content" at bounding box center [745, 79] width 4 height 4
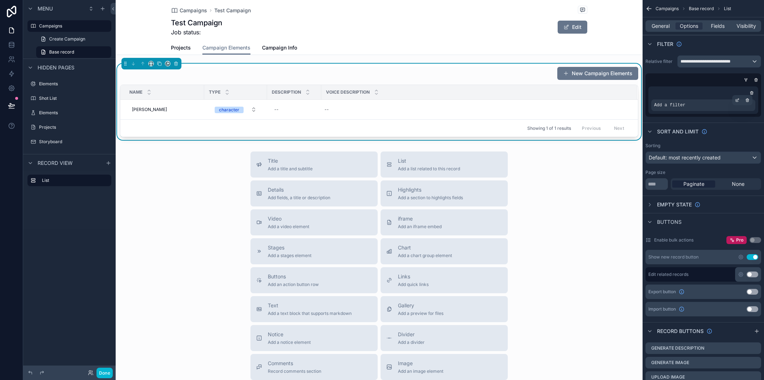
click at [711, 102] on div "Add a filter" at bounding box center [703, 105] width 104 height 12
click at [735, 99] on icon "scrollable content" at bounding box center [737, 100] width 4 height 4
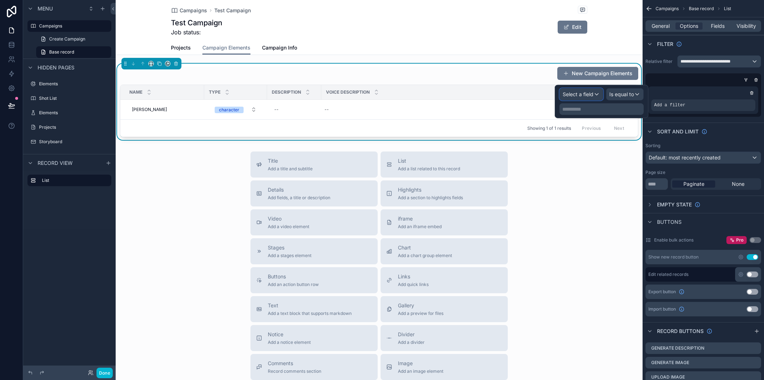
click at [594, 98] on div "Select a field" at bounding box center [581, 94] width 43 height 12
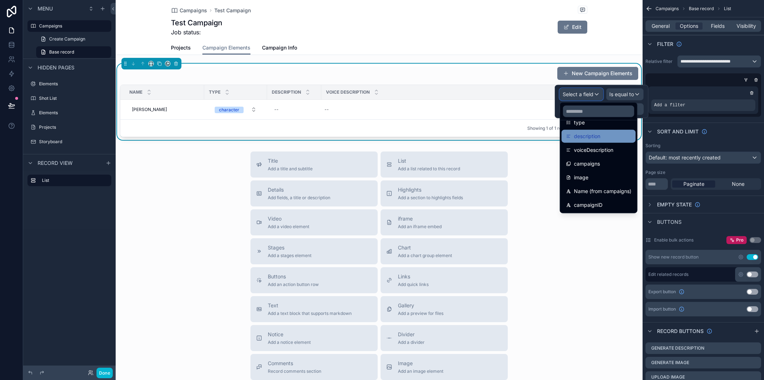
scroll to position [108, 0]
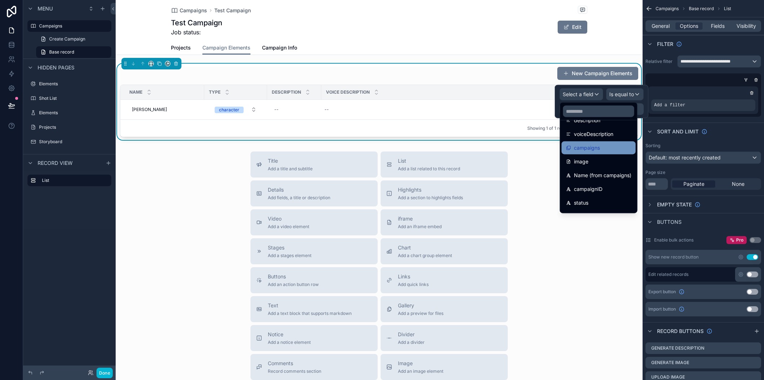
click at [620, 150] on div "campaigns" at bounding box center [598, 147] width 65 height 9
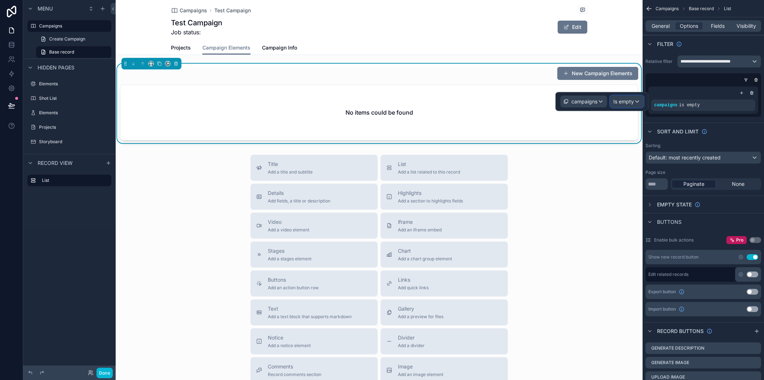
click at [627, 98] on span "Is empty" at bounding box center [623, 101] width 21 height 7
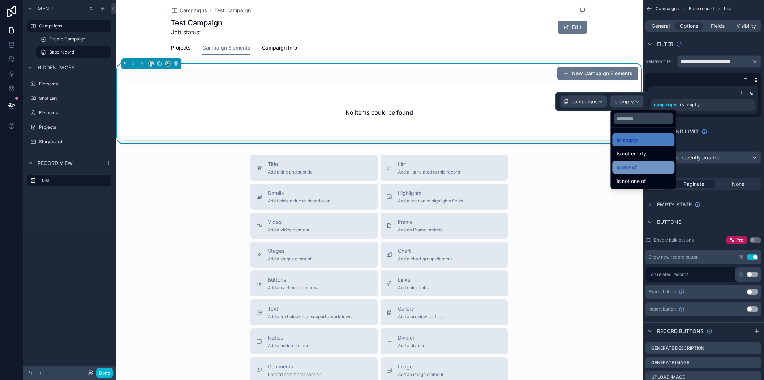
click at [648, 167] on div "Is one of" at bounding box center [642, 167] width 53 height 9
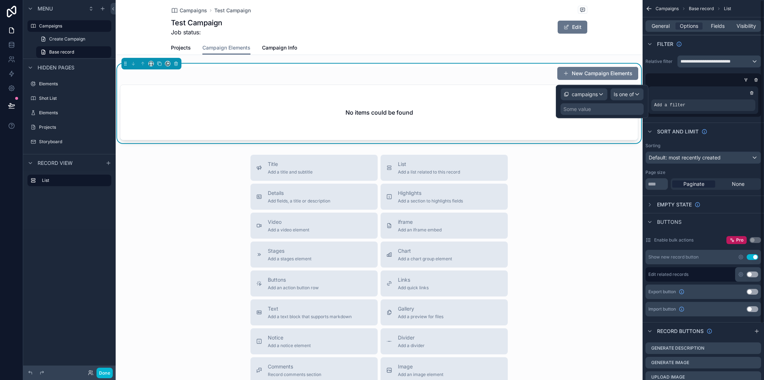
click at [574, 108] on div "Some value" at bounding box center [576, 108] width 27 height 7
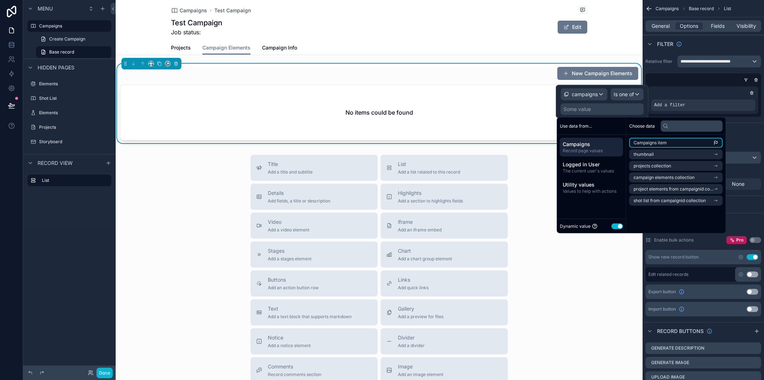
click at [642, 141] on span "Campaigns item" at bounding box center [649, 143] width 33 height 6
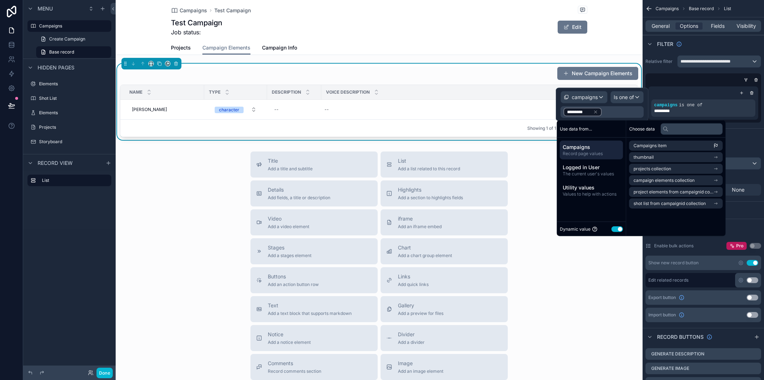
click at [536, 168] on div "Title Add a title and subtitle List Add a list related to this record Details A…" at bounding box center [379, 279] width 527 height 257
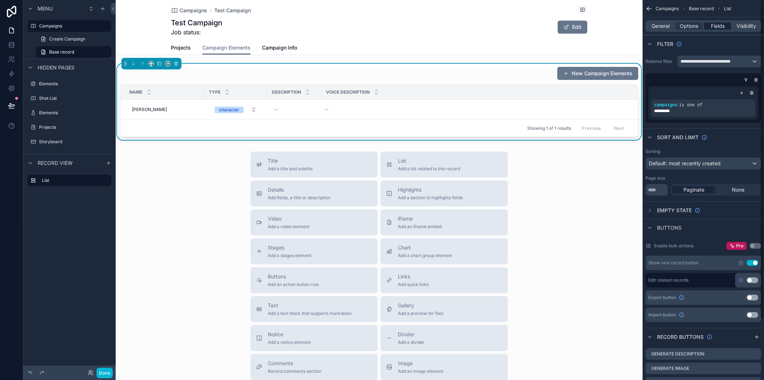
click at [720, 23] on span "Fields" at bounding box center [718, 25] width 14 height 7
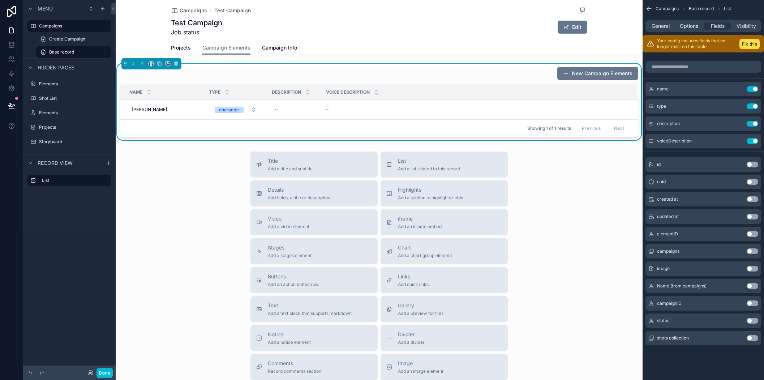
click at [739, 252] on button "Use setting" at bounding box center [752, 251] width 12 height 6
click at [194, 184] on div "Title Add a title and subtitle List Add a list related to this record Details A…" at bounding box center [379, 279] width 527 height 257
click at [739, 268] on button "Use setting" at bounding box center [752, 268] width 12 height 6
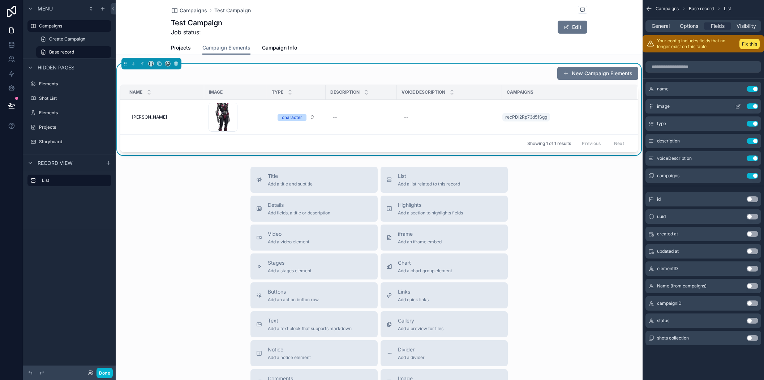
click at [737, 106] on icon "scrollable content" at bounding box center [738, 105] width 3 height 3
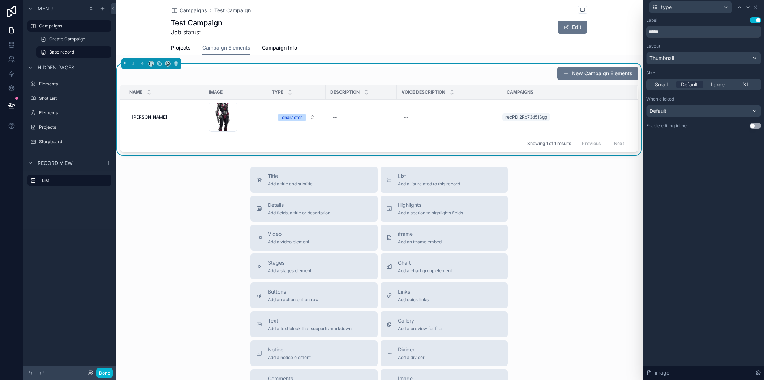
click at [739, 124] on button "Use setting" at bounding box center [755, 126] width 12 height 6
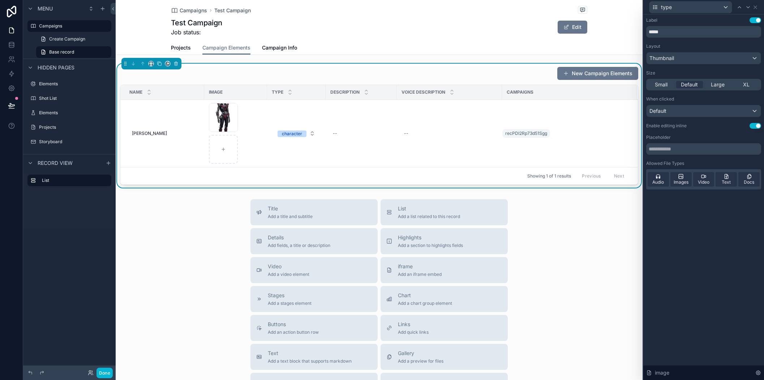
click at [739, 5] on icon at bounding box center [755, 7] width 6 height 6
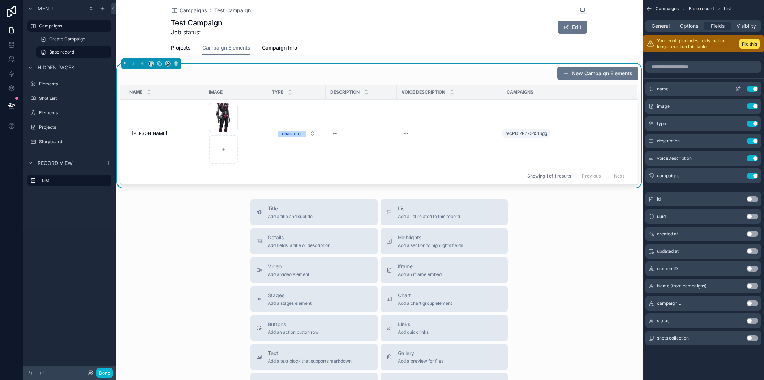
click at [738, 90] on icon "scrollable content" at bounding box center [738, 89] width 6 height 6
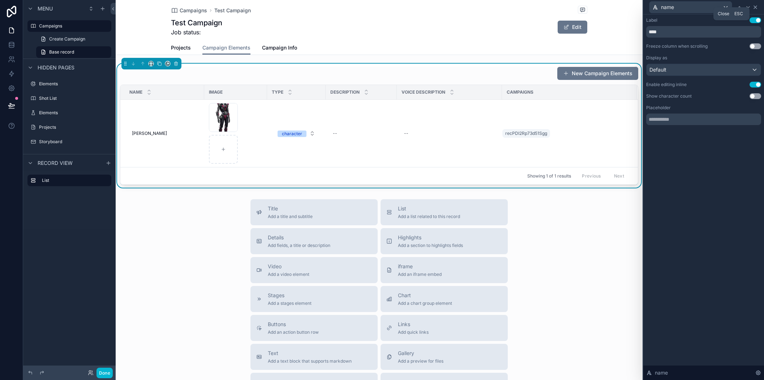
click at [739, 6] on icon at bounding box center [755, 7] width 3 height 3
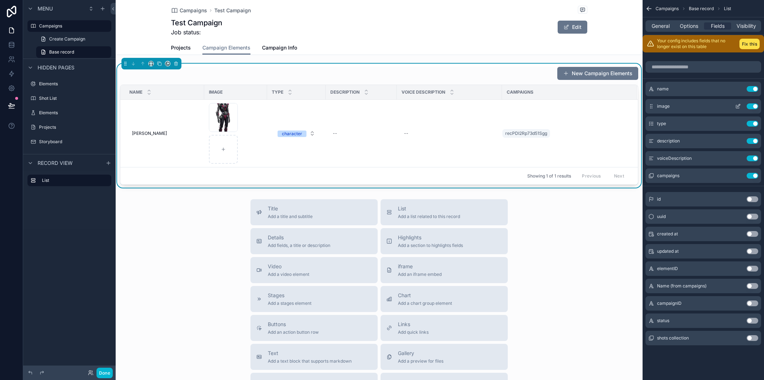
click at [738, 107] on icon "scrollable content" at bounding box center [738, 106] width 6 height 6
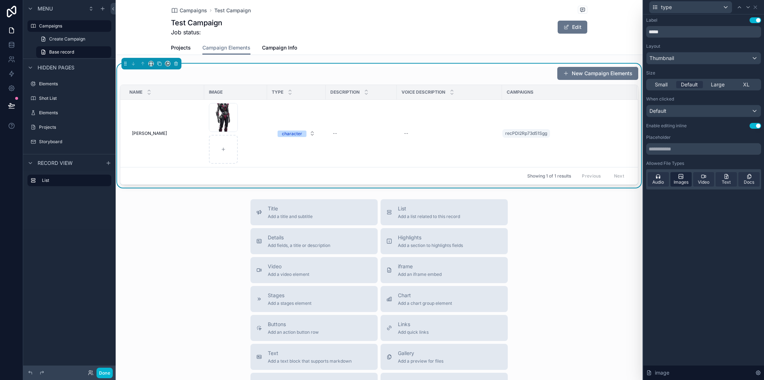
click at [680, 176] on icon at bounding box center [681, 176] width 6 height 6
click at [679, 179] on span "Images" at bounding box center [680, 182] width 15 height 6
click at [660, 183] on span "Audio" at bounding box center [658, 182] width 12 height 6
click at [704, 180] on span "Video" at bounding box center [704, 182] width 12 height 6
click at [726, 180] on span "Text" at bounding box center [725, 182] width 9 height 6
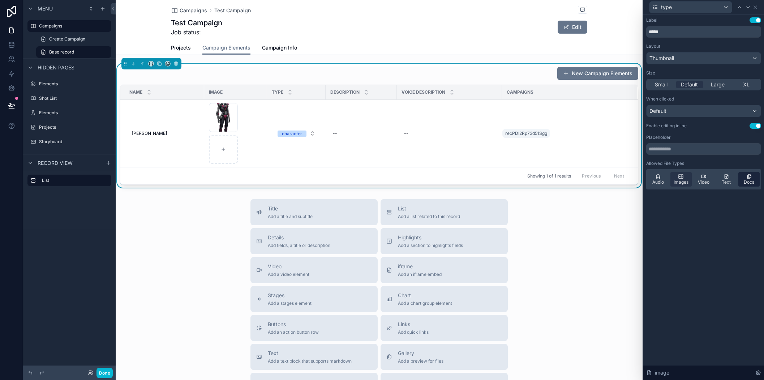
click at [739, 179] on span "Docs" at bounding box center [748, 182] width 10 height 6
click at [739, 7] on icon at bounding box center [755, 7] width 6 height 6
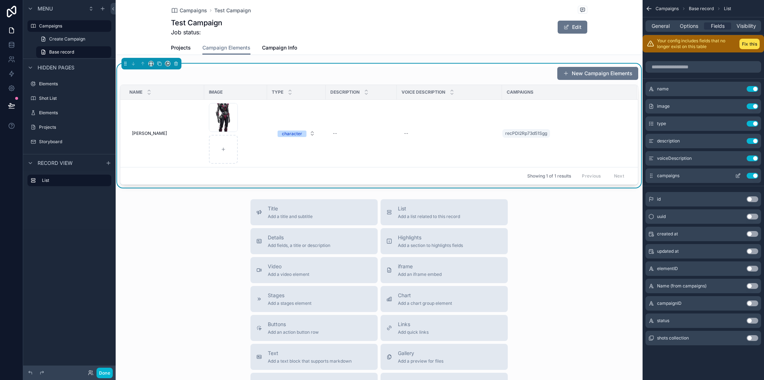
click at [737, 175] on icon "scrollable content" at bounding box center [738, 174] width 3 height 3
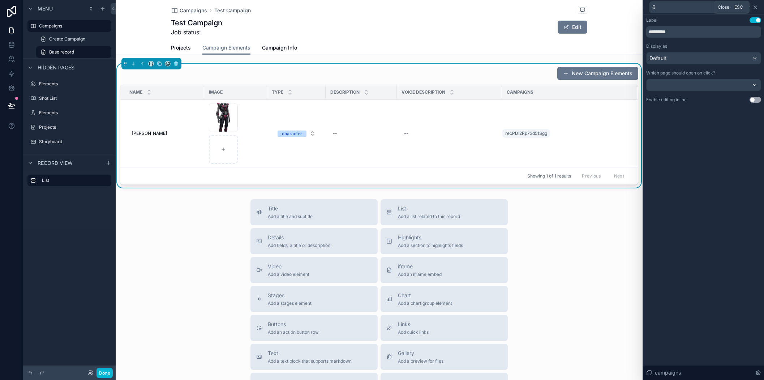
click at [739, 7] on icon at bounding box center [755, 7] width 6 height 6
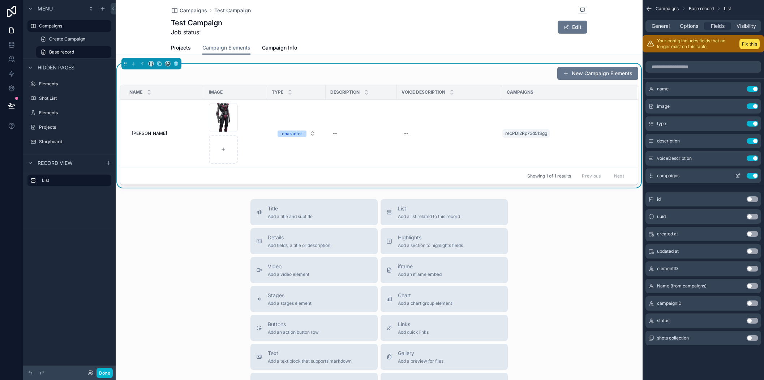
click at [739, 174] on button "Use setting" at bounding box center [752, 176] width 12 height 6
click at [739, 318] on button "Use setting" at bounding box center [752, 321] width 12 height 6
click at [52, 25] on label "Campaigns" at bounding box center [68, 26] width 58 height 6
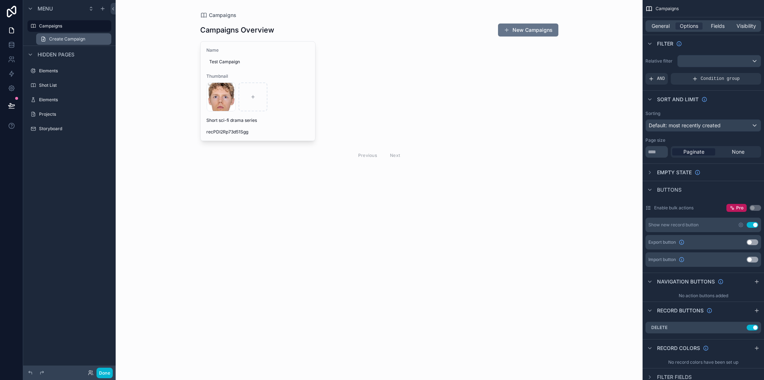
click at [64, 37] on span "Create Campaign" at bounding box center [67, 39] width 36 height 6
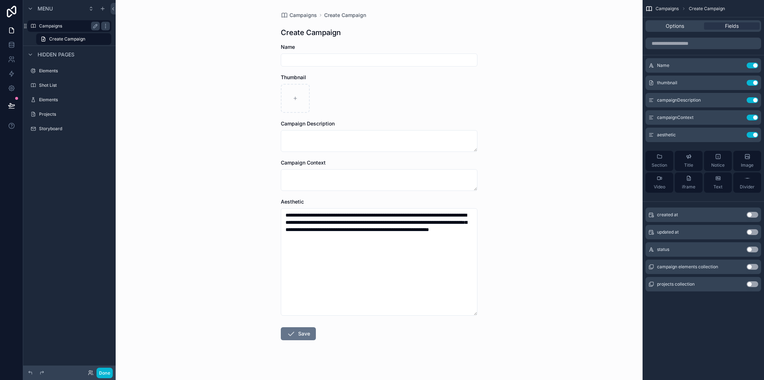
click at [54, 26] on label "Campaigns" at bounding box center [68, 26] width 58 height 6
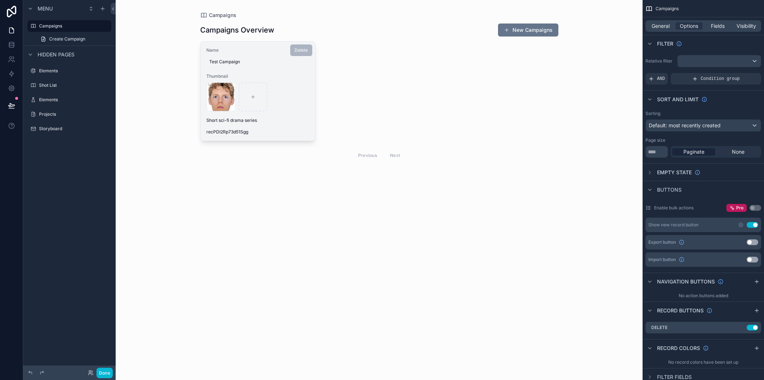
click at [295, 81] on div "Thumbnail face .png" at bounding box center [257, 92] width 103 height 38
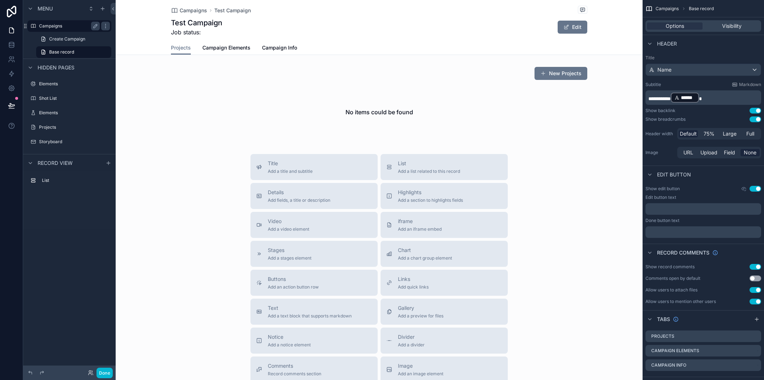
click at [59, 28] on label "Campaigns" at bounding box center [68, 26] width 58 height 6
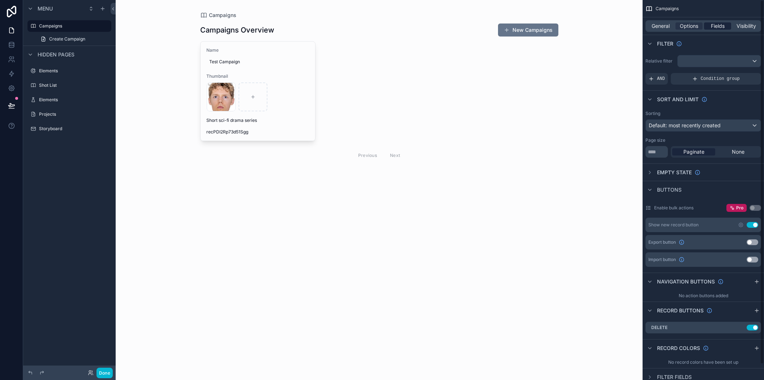
click at [718, 22] on div "General Options Fields Visibility" at bounding box center [703, 26] width 116 height 12
click at [718, 25] on span "Fields" at bounding box center [718, 25] width 14 height 7
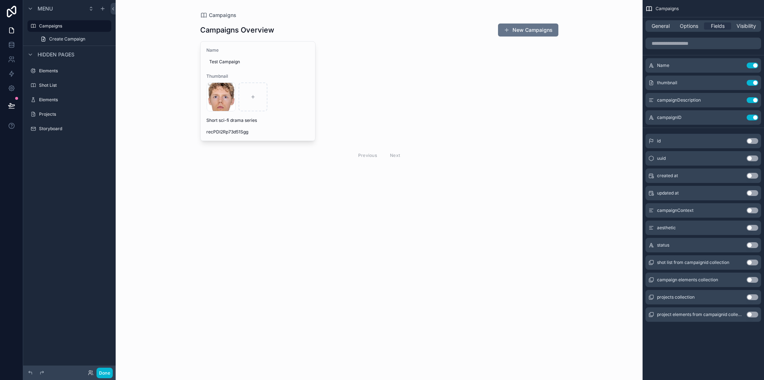
click at [739, 118] on button "Use setting" at bounding box center [752, 118] width 12 height 6
click at [739, 245] on button "Use setting" at bounding box center [752, 245] width 12 height 6
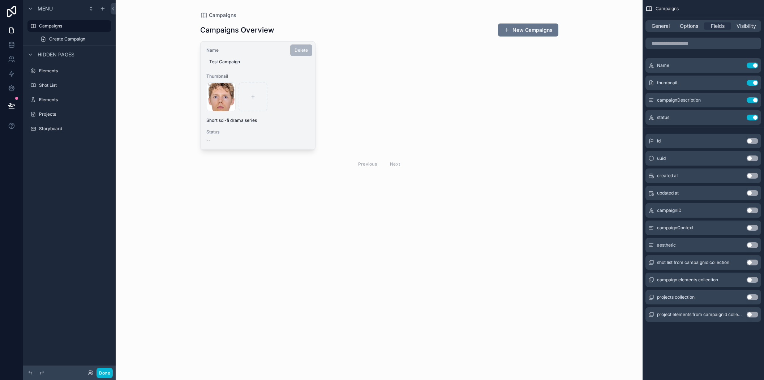
click at [291, 130] on span "Status" at bounding box center [257, 132] width 103 height 6
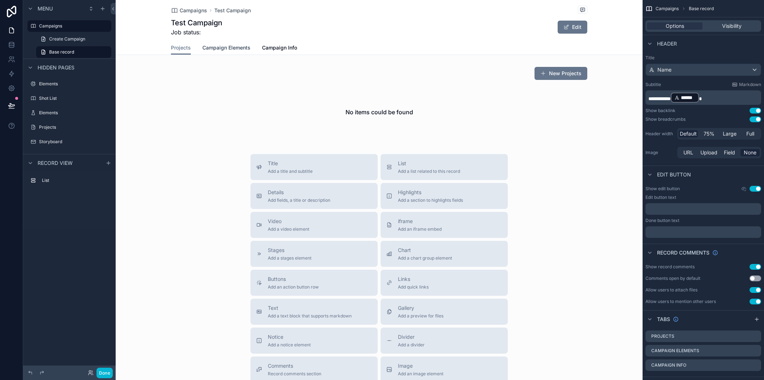
click at [236, 48] on span "Campaign Elements" at bounding box center [226, 47] width 48 height 7
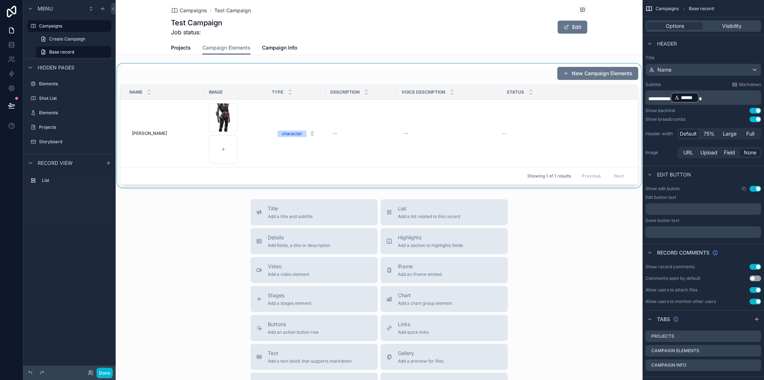
click at [505, 176] on div "Showing 1 of 1 results Previous Next" at bounding box center [378, 175] width 517 height 17
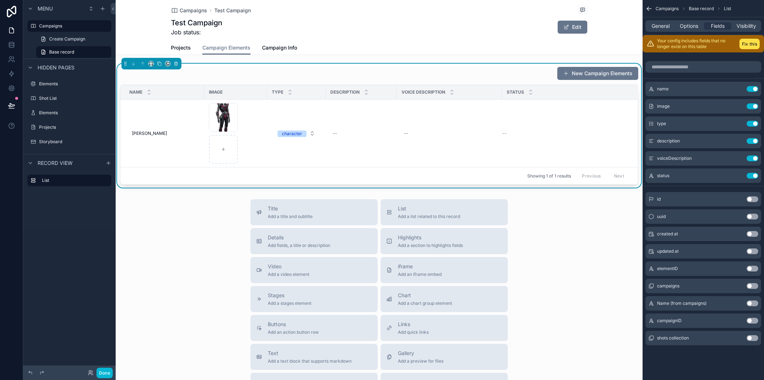
click at [686, 30] on div "General Options Fields Visibility" at bounding box center [703, 26] width 116 height 12
click at [686, 27] on span "Options" at bounding box center [688, 25] width 18 height 7
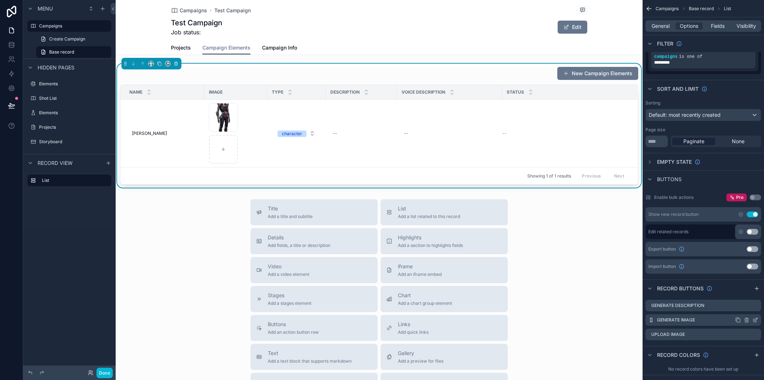
scroll to position [71, 0]
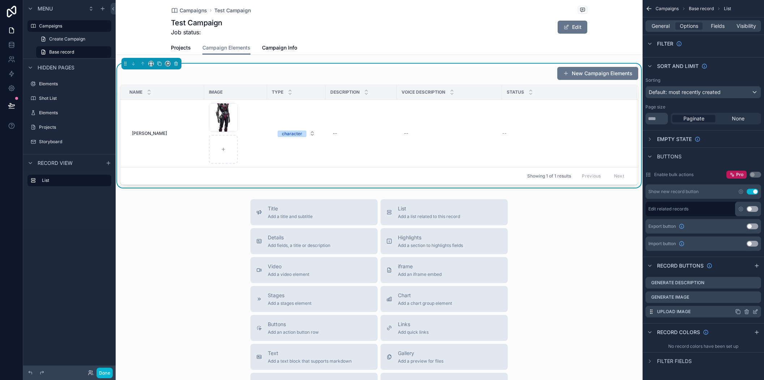
click at [739, 311] on icon "scrollable content" at bounding box center [747, 311] width 0 height 1
click at [739, 302] on icon at bounding box center [744, 299] width 6 height 6
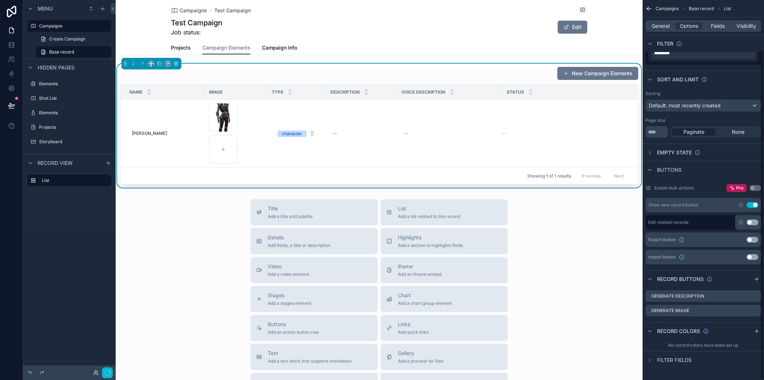
scroll to position [57, 0]
click at [739, 297] on icon "scrollable content" at bounding box center [755, 297] width 6 height 6
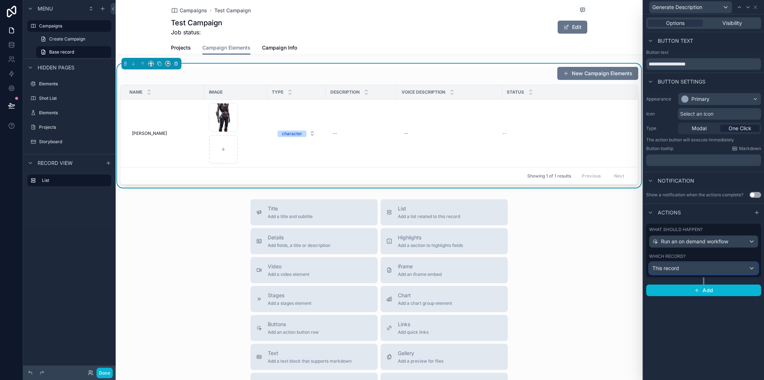
click at [707, 266] on div "This record" at bounding box center [703, 268] width 108 height 12
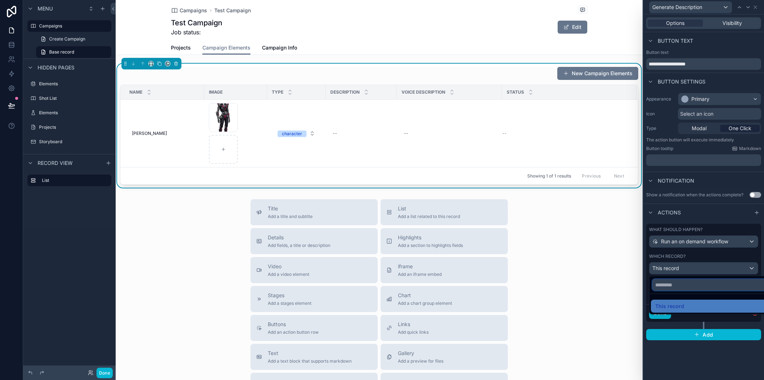
click at [699, 287] on input "text" at bounding box center [712, 285] width 120 height 12
click at [711, 254] on div at bounding box center [703, 190] width 121 height 380
click at [739, 6] on icon at bounding box center [755, 7] width 3 height 3
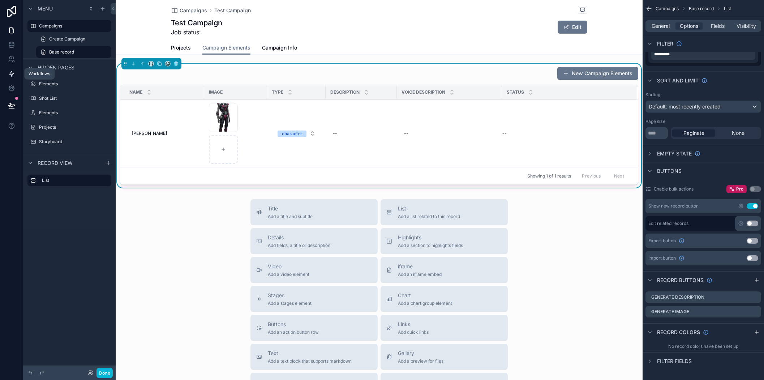
click at [10, 75] on icon at bounding box center [11, 73] width 7 height 7
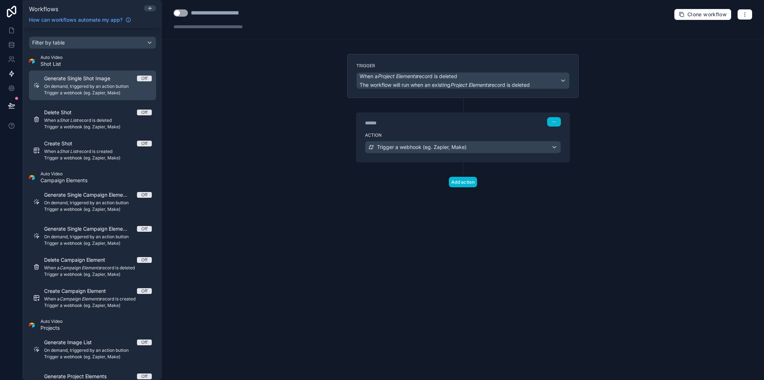
click at [123, 85] on span "On demand, triggered by an action button" at bounding box center [98, 86] width 108 height 6
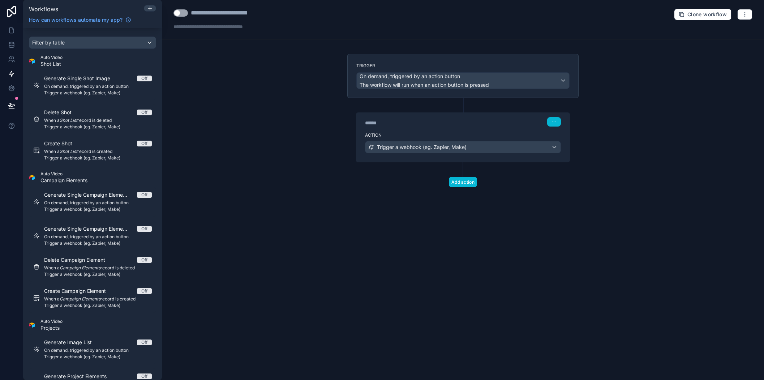
click at [184, 15] on button "Use setting" at bounding box center [180, 12] width 14 height 7
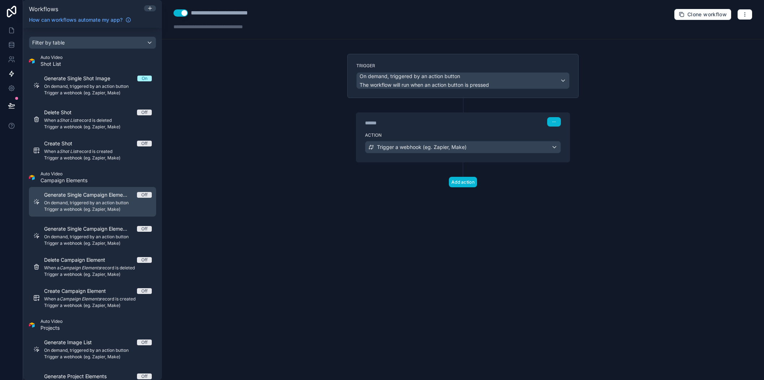
click at [112, 193] on span "Generate Single Campaign Element Description" at bounding box center [90, 194] width 93 height 7
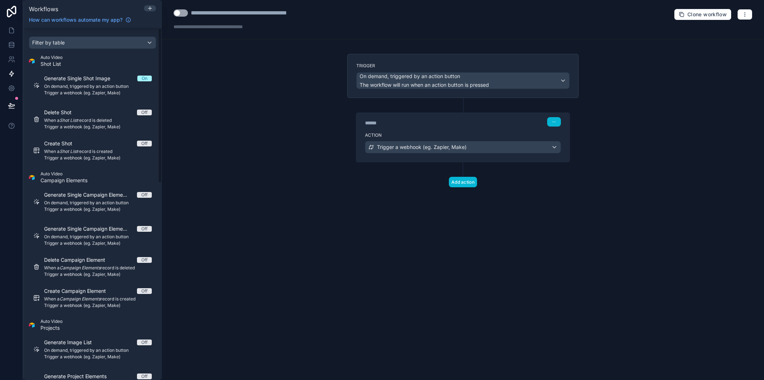
click at [181, 10] on button "Use setting" at bounding box center [180, 12] width 14 height 7
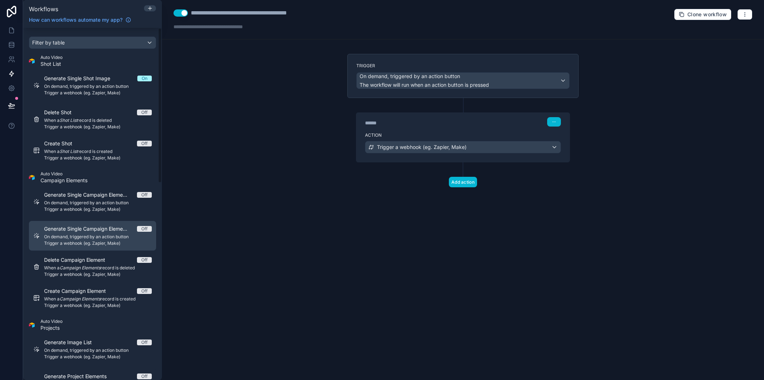
click at [100, 233] on div "Generate Single Campaign Element Image Off On demand, triggered by an action bu…" at bounding box center [98, 235] width 108 height 21
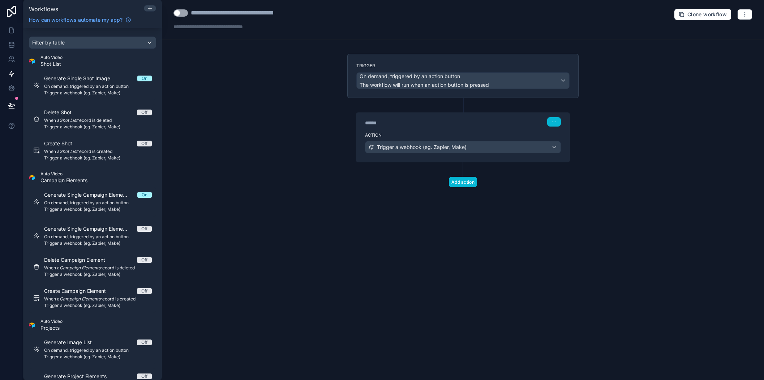
click at [182, 12] on button "Use setting" at bounding box center [180, 12] width 14 height 7
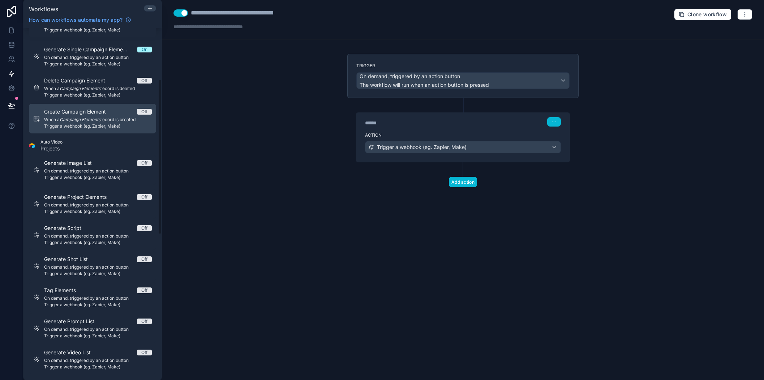
scroll to position [181, 0]
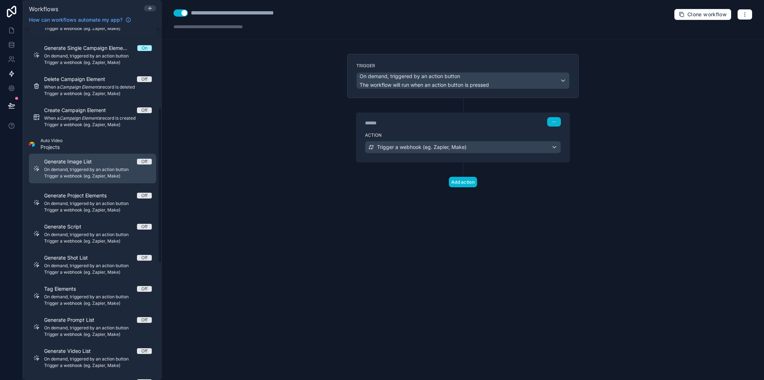
click at [108, 164] on div "Generate Image List Off" at bounding box center [98, 161] width 108 height 7
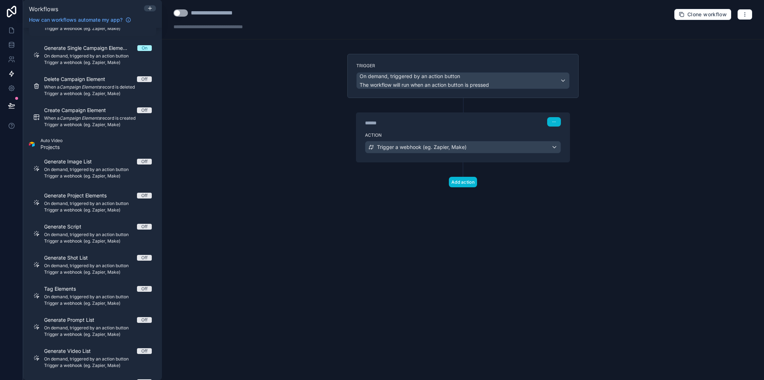
click at [184, 13] on button "Use setting" at bounding box center [180, 12] width 14 height 7
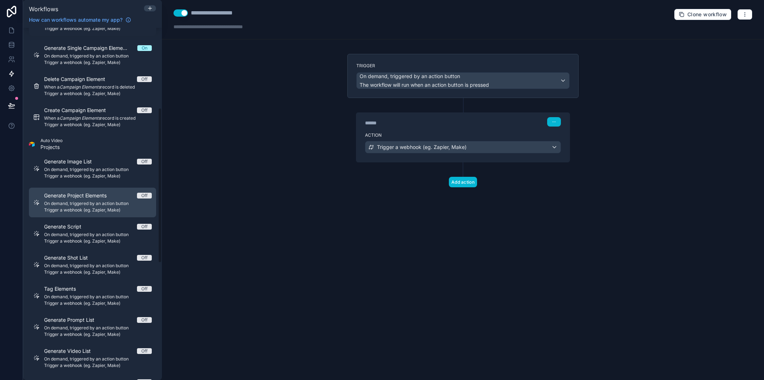
click at [106, 204] on span "On demand, triggered by an action button" at bounding box center [98, 203] width 108 height 6
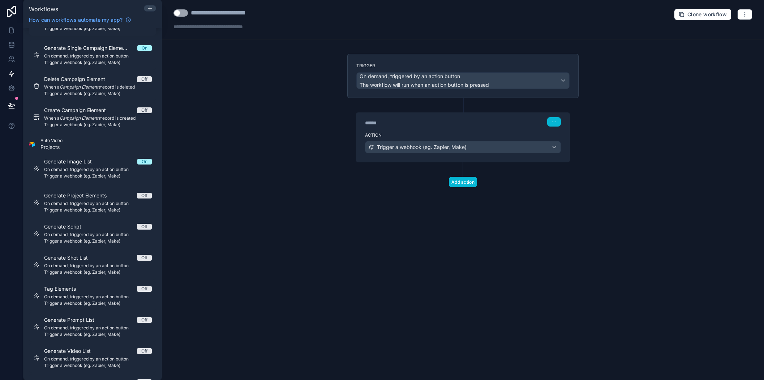
click at [185, 12] on button "Use setting" at bounding box center [180, 12] width 14 height 7
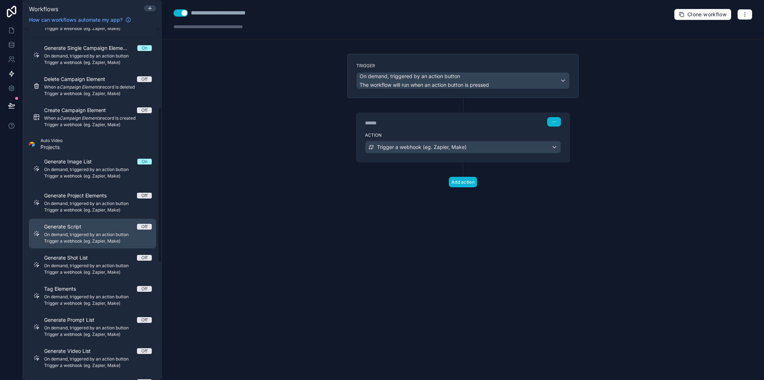
click at [112, 232] on span "On demand, triggered by an action button" at bounding box center [98, 235] width 108 height 6
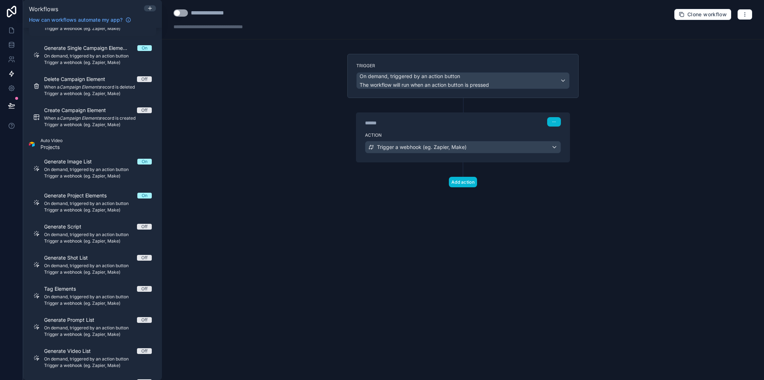
click at [184, 14] on button "Use setting" at bounding box center [180, 12] width 14 height 7
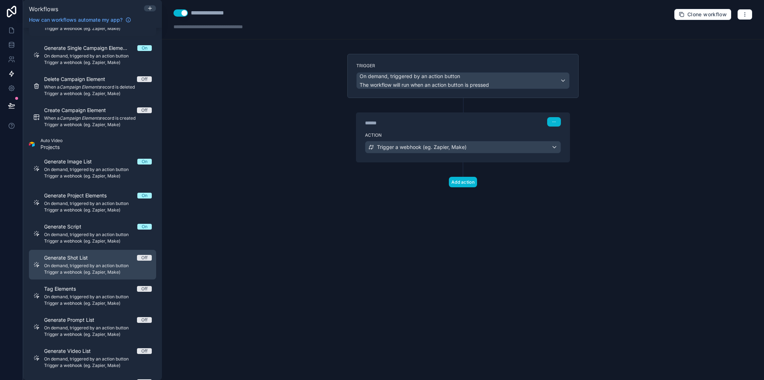
click at [107, 265] on span "On demand, triggered by an action button" at bounding box center [98, 266] width 108 height 6
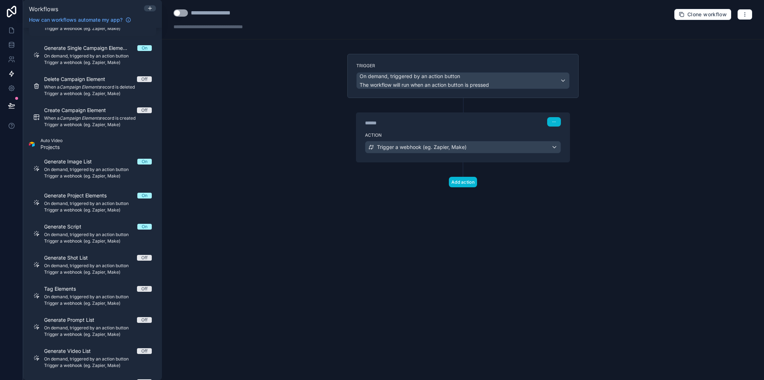
click at [184, 13] on button "Use setting" at bounding box center [180, 12] width 14 height 7
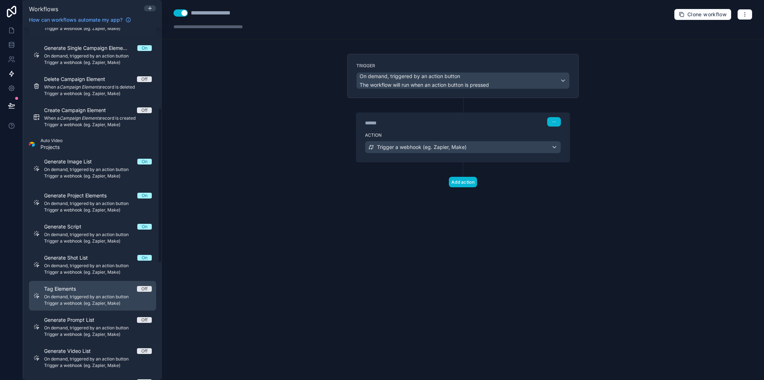
click at [98, 293] on div "Tag Elements Off On demand, triggered by an action button Trigger a webhook (eg…" at bounding box center [98, 295] width 108 height 21
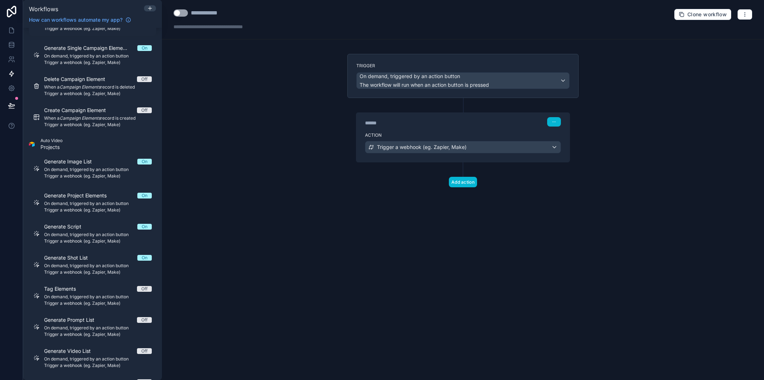
click at [183, 12] on button "Use setting" at bounding box center [180, 12] width 14 height 7
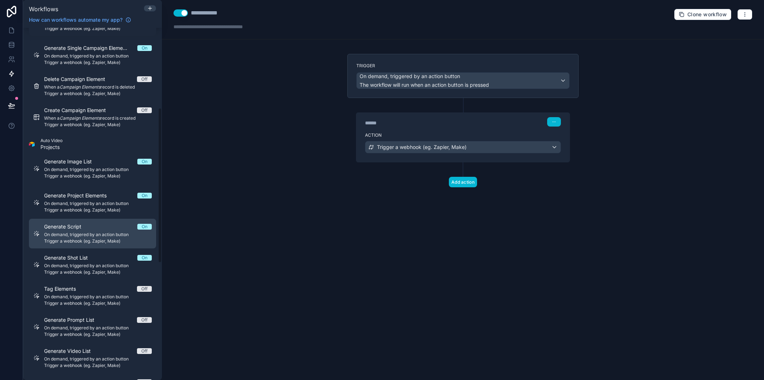
scroll to position [253, 0]
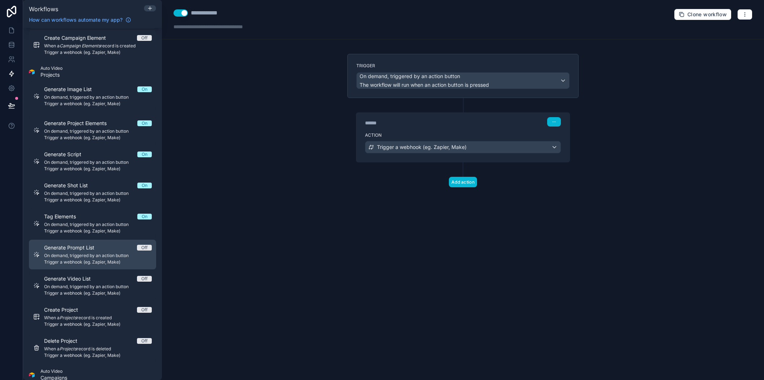
click at [117, 248] on div "Generate Prompt List Off" at bounding box center [98, 247] width 108 height 7
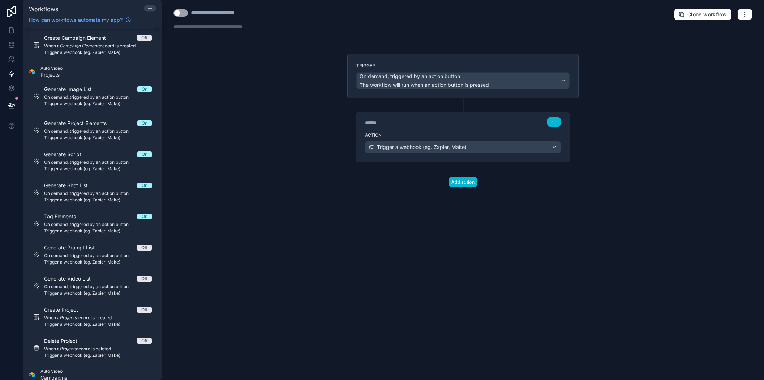
click at [185, 13] on button "Use setting" at bounding box center [180, 12] width 14 height 7
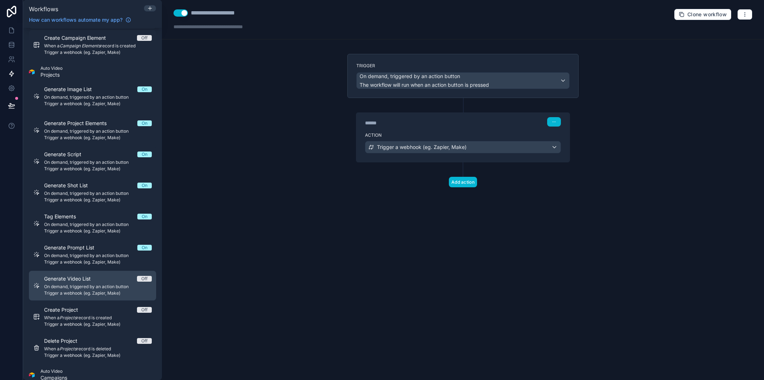
click at [92, 288] on span "On demand, triggered by an action button" at bounding box center [98, 287] width 108 height 6
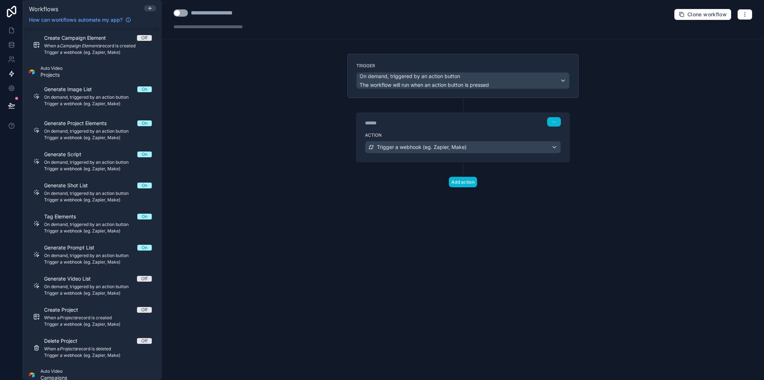
click at [184, 15] on button "Use setting" at bounding box center [180, 12] width 14 height 7
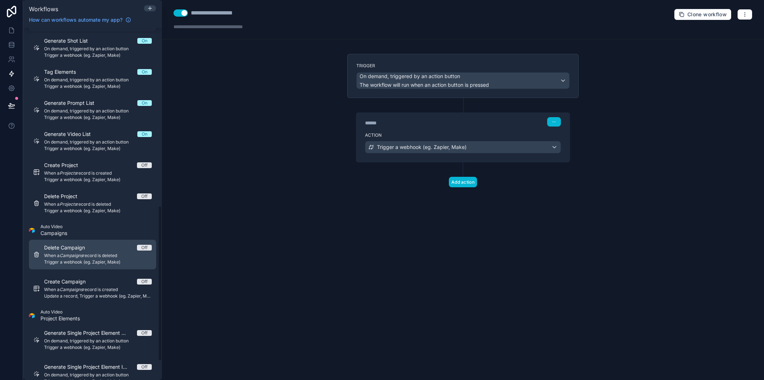
scroll to position [445, 0]
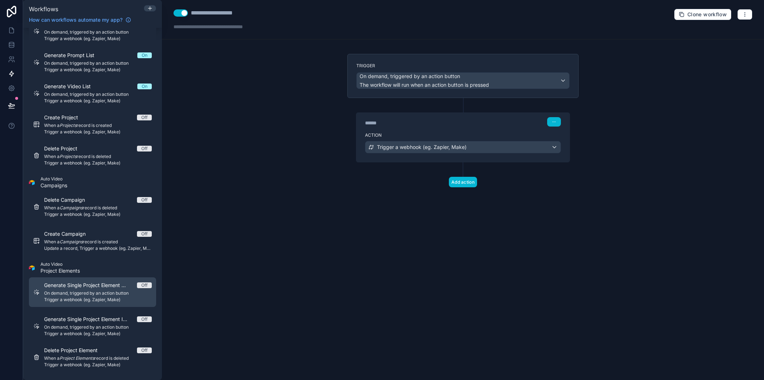
click at [107, 290] on span "On demand, triggered by an action button" at bounding box center [98, 293] width 108 height 6
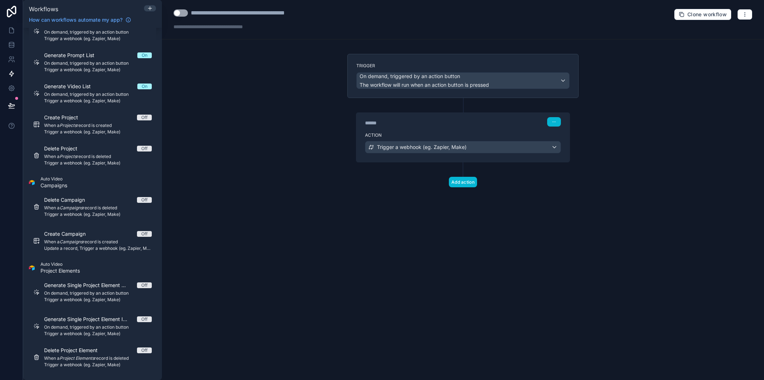
click at [183, 11] on button "Use setting" at bounding box center [180, 12] width 14 height 7
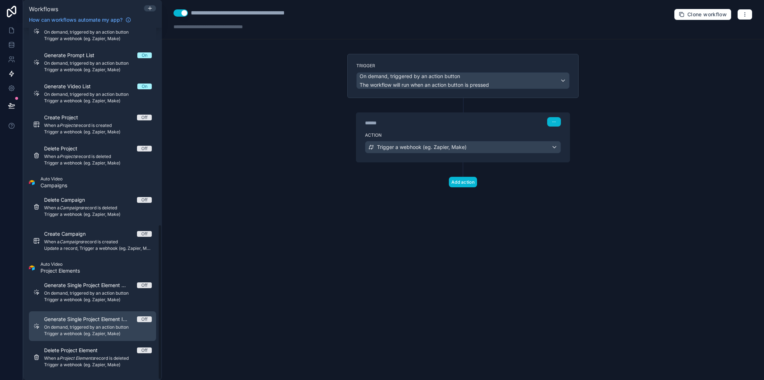
click at [87, 320] on span "Generate Single Project Element Image" at bounding box center [90, 318] width 93 height 7
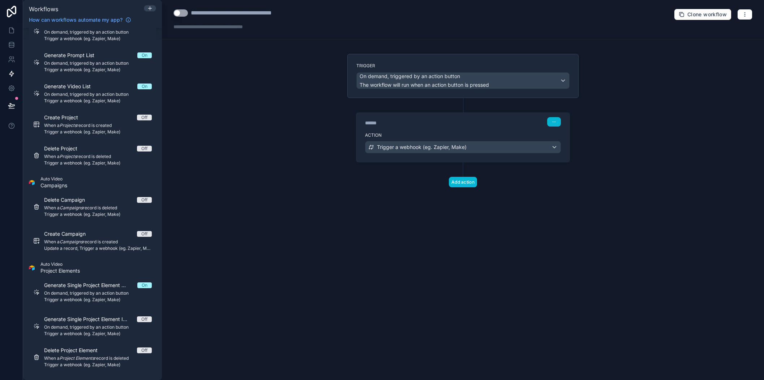
click at [185, 13] on button "Use setting" at bounding box center [180, 12] width 14 height 7
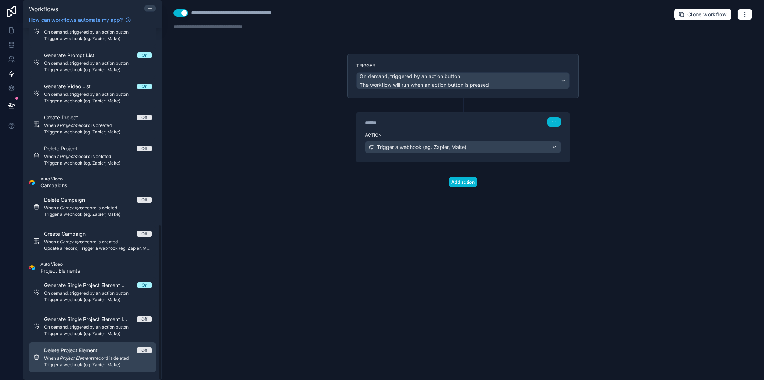
click at [103, 362] on span "Trigger a webhook (eg. Zapier, Make)" at bounding box center [98, 365] width 108 height 6
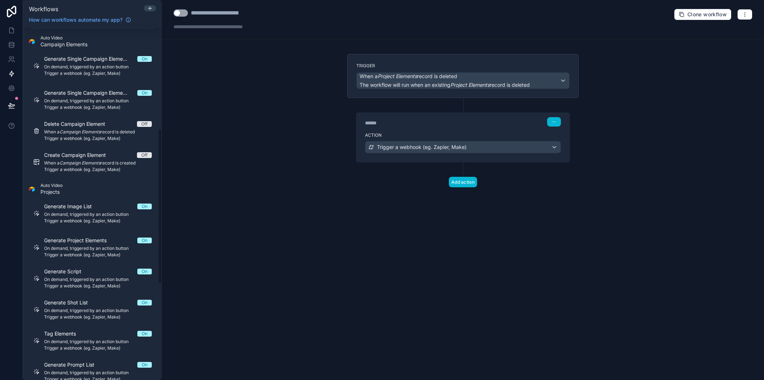
scroll to position [120, 0]
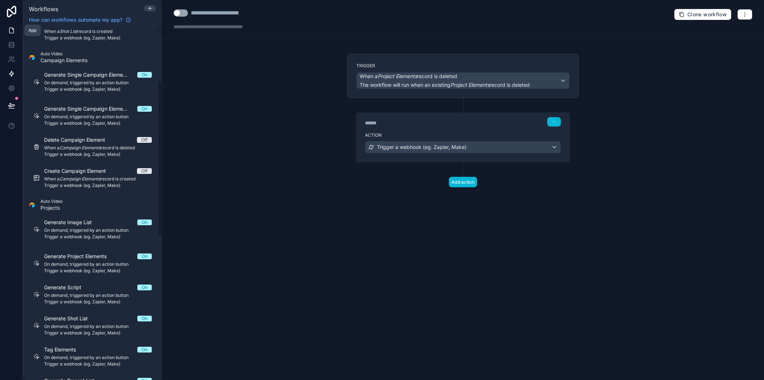
click at [13, 32] on icon at bounding box center [11, 30] width 4 height 5
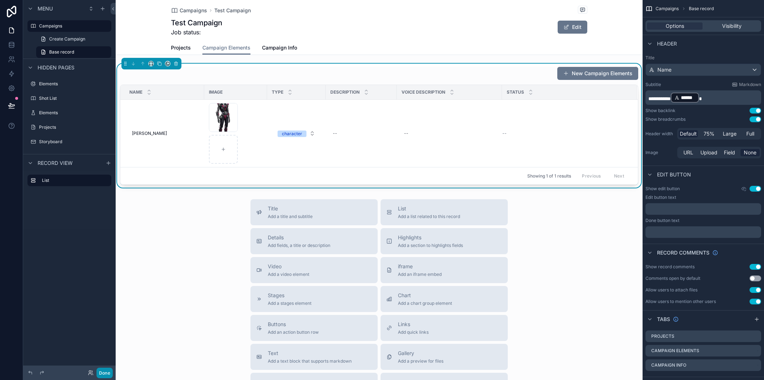
click at [107, 373] on button "Done" at bounding box center [104, 372] width 16 height 10
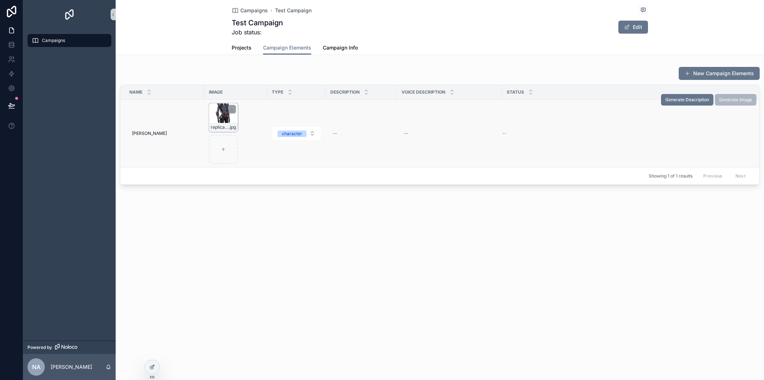
click at [218, 114] on div "replicate-prediction-hsrt8mzct1rma0cs6kks87pm0w .jpg" at bounding box center [223, 117] width 29 height 29
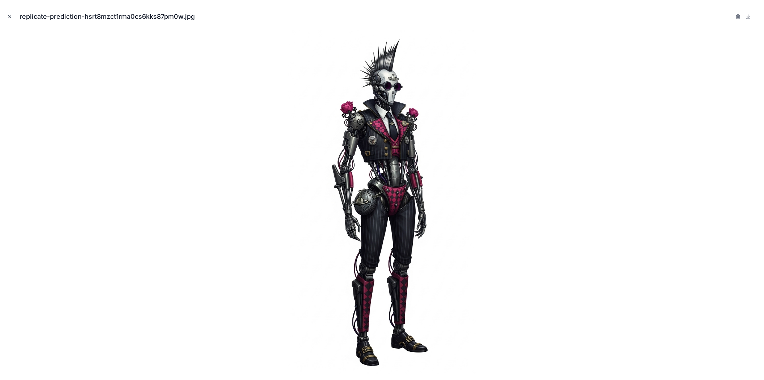
click at [10, 17] on icon "Close modal" at bounding box center [10, 17] width 3 height 3
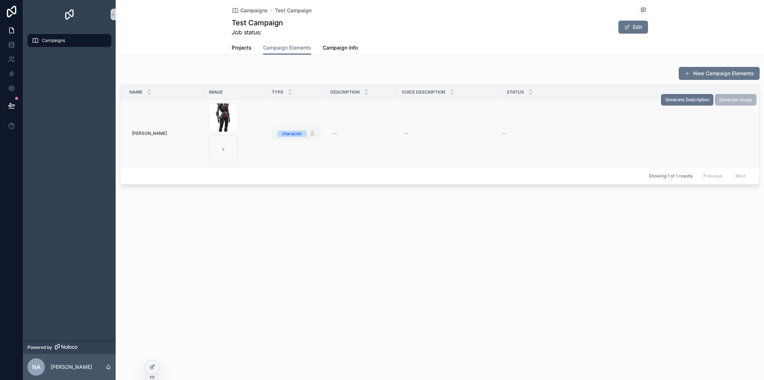
click at [312, 133] on button "character" at bounding box center [296, 133] width 49 height 13
click at [314, 133] on button "character" at bounding box center [296, 133] width 49 height 13
click at [154, 368] on icon at bounding box center [152, 367] width 6 height 6
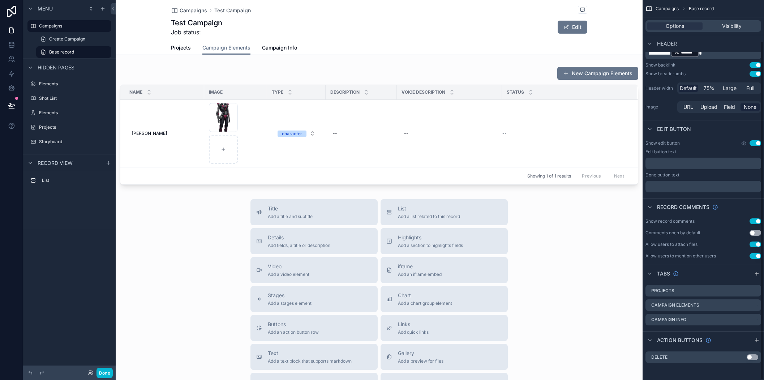
scroll to position [46, 0]
click at [532, 162] on div "scrollable content" at bounding box center [379, 126] width 527 height 124
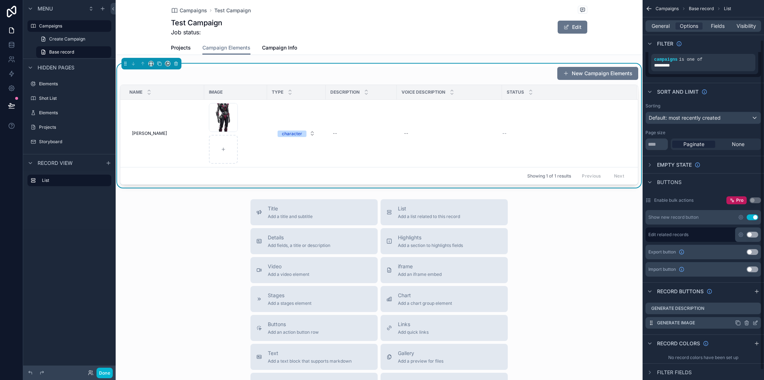
click at [739, 323] on icon "scrollable content" at bounding box center [755, 323] width 6 height 6
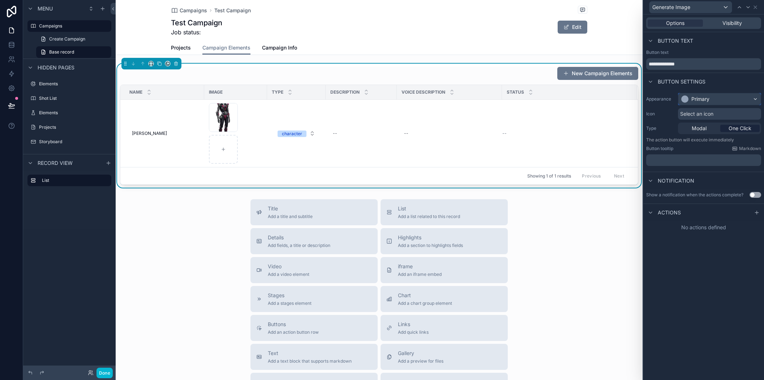
click at [716, 99] on div "Primary" at bounding box center [719, 99] width 82 height 12
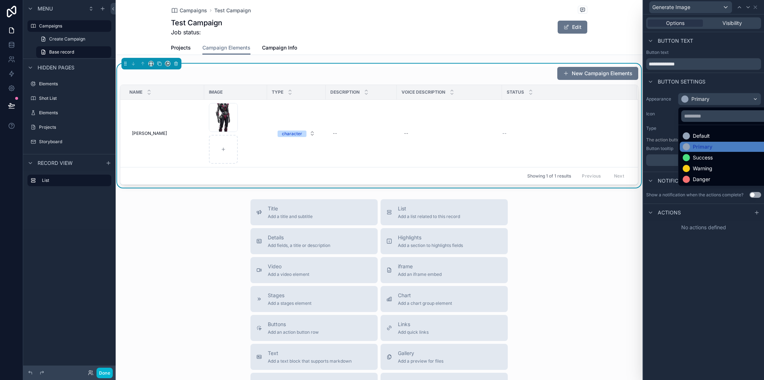
click at [711, 86] on div at bounding box center [703, 190] width 121 height 380
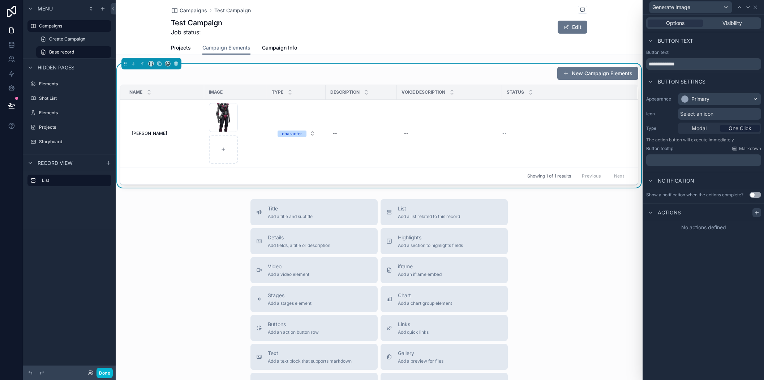
click at [739, 213] on icon at bounding box center [757, 213] width 6 height 6
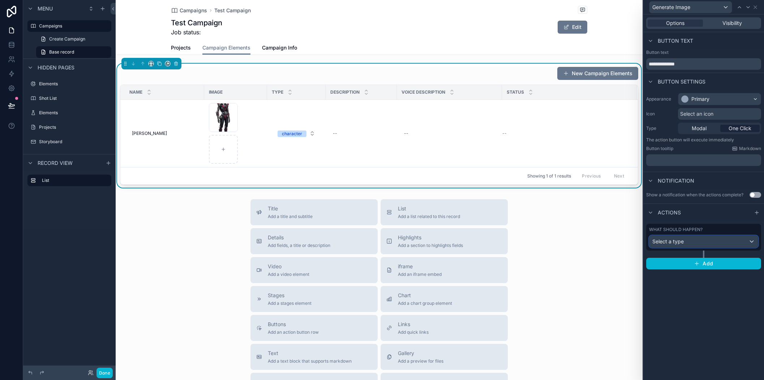
click at [731, 240] on div "Select a type" at bounding box center [703, 242] width 108 height 12
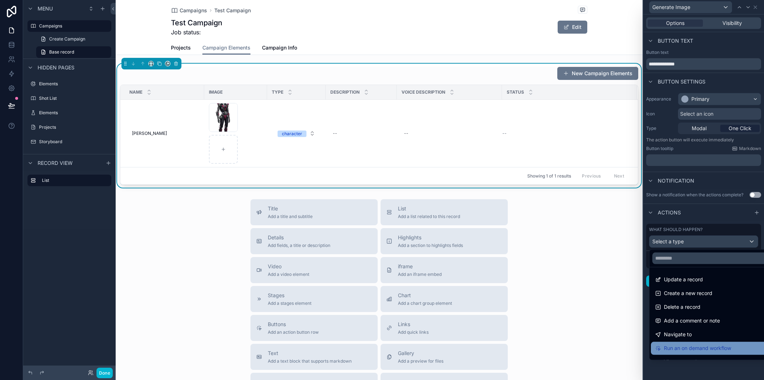
click at [699, 349] on span "Run an on demand workflow" at bounding box center [697, 348] width 67 height 9
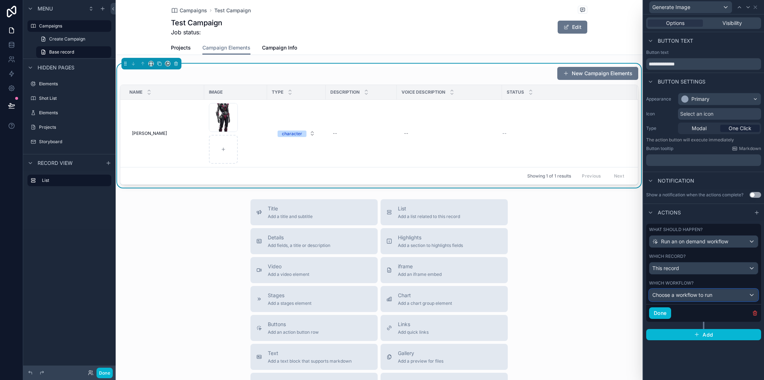
click at [694, 293] on span "Choose a workflow to run" at bounding box center [682, 295] width 60 height 6
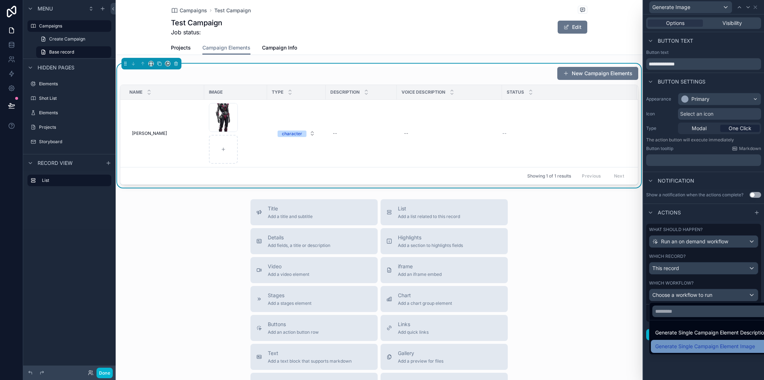
click at [674, 347] on span "Generate Single Campaign Element Image" at bounding box center [705, 346] width 100 height 9
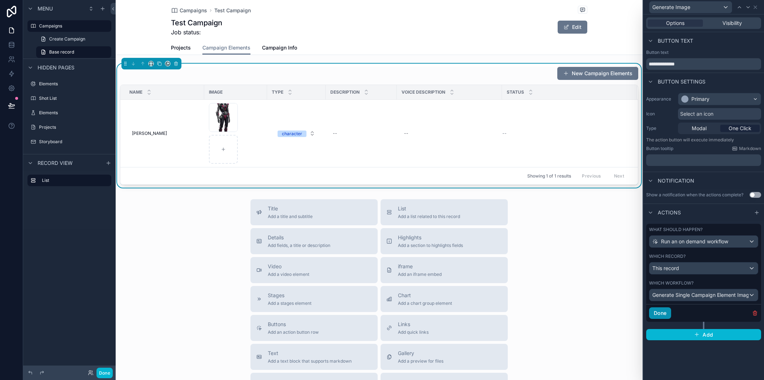
click at [661, 311] on button "Done" at bounding box center [660, 313] width 22 height 12
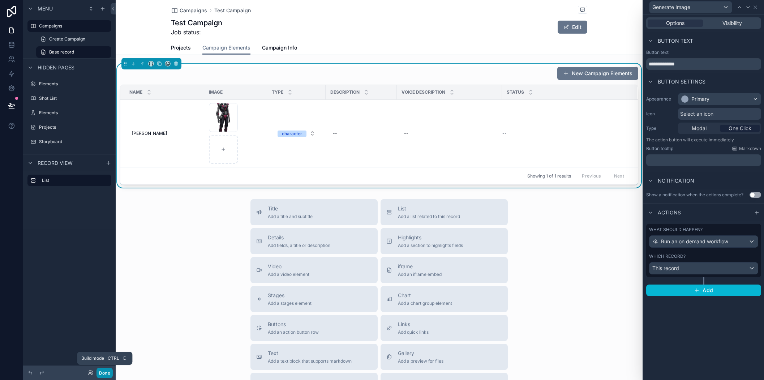
click at [110, 374] on button "Done" at bounding box center [104, 372] width 16 height 10
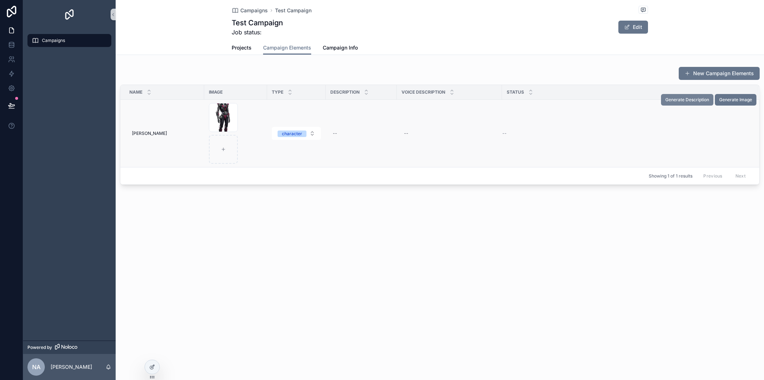
click at [685, 100] on span "Generate Description" at bounding box center [687, 100] width 44 height 6
click at [697, 98] on span "Generate Description" at bounding box center [687, 100] width 44 height 6
click at [681, 99] on span "Generate Description" at bounding box center [687, 100] width 44 height 6
click at [699, 98] on span "Generate Description" at bounding box center [687, 100] width 44 height 6
click at [677, 102] on span "Generate Description" at bounding box center [687, 100] width 44 height 6
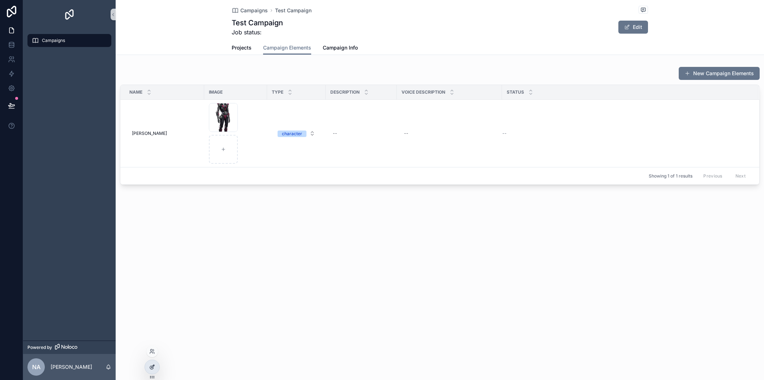
click at [151, 364] on icon at bounding box center [152, 367] width 6 height 6
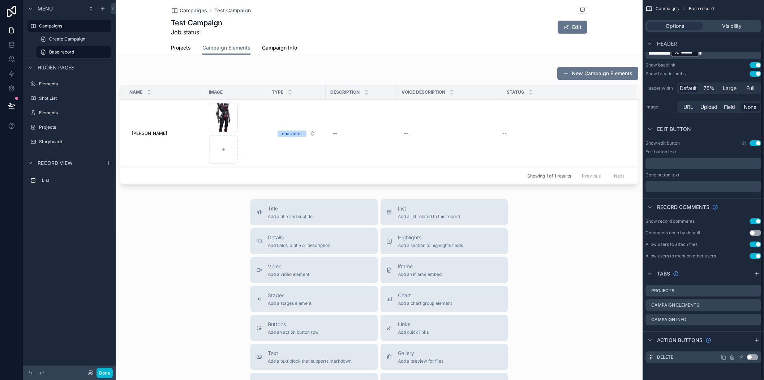
click at [739, 356] on button "Use setting" at bounding box center [752, 357] width 12 height 6
click at [739, 357] on button "Use setting" at bounding box center [752, 357] width 12 height 6
click at [442, 180] on div "Showing 1 of 1 results Previous Next" at bounding box center [378, 175] width 517 height 17
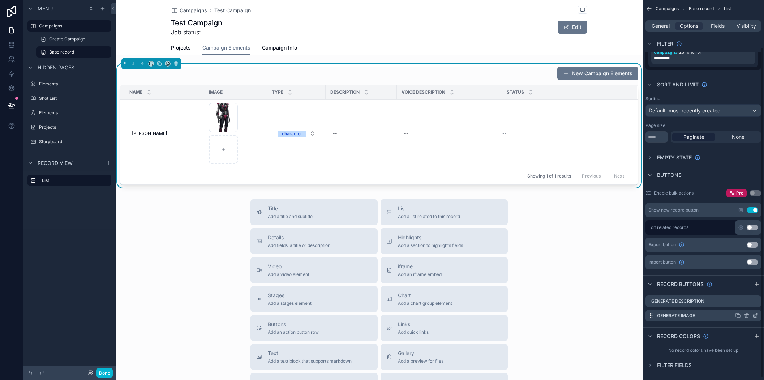
scroll to position [57, 0]
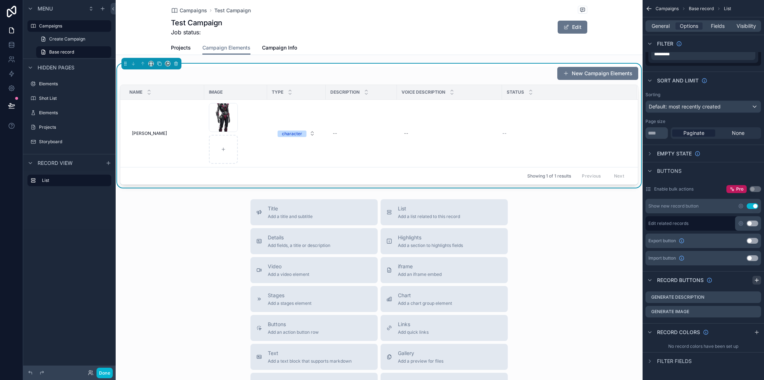
click at [739, 277] on icon "scrollable content" at bounding box center [757, 280] width 6 height 6
click at [739, 325] on icon "scrollable content" at bounding box center [754, 326] width 3 height 3
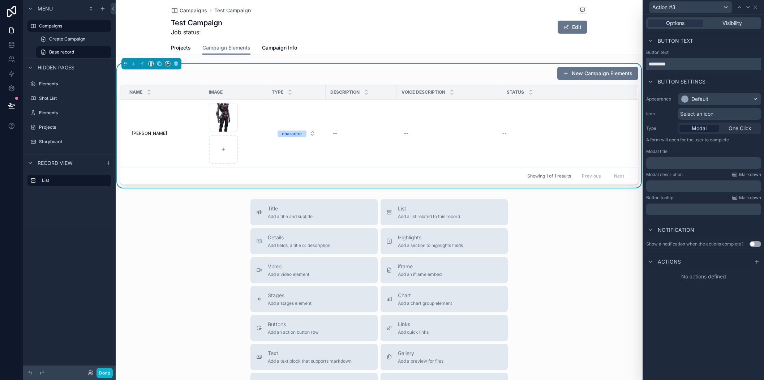
drag, startPoint x: 680, startPoint y: 65, endPoint x: 572, endPoint y: 65, distance: 107.6
click at [572, 65] on div "Action #3 Options Visibility Button text Button text ********* Button settings …" at bounding box center [382, 190] width 764 height 380
type input "******"
click at [707, 99] on div "Default" at bounding box center [699, 98] width 17 height 7
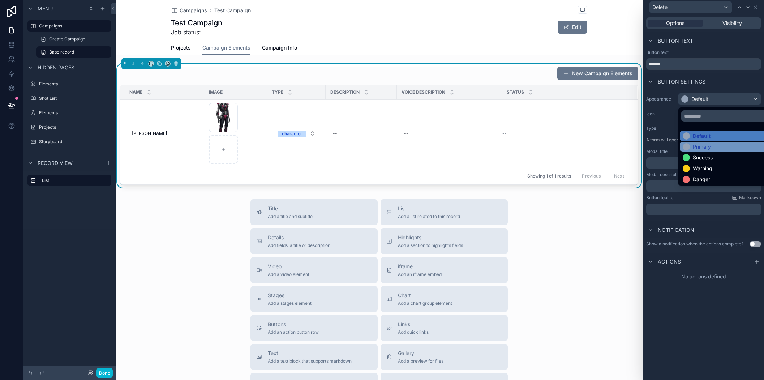
click at [724, 148] on div "Primary" at bounding box center [727, 146] width 91 height 7
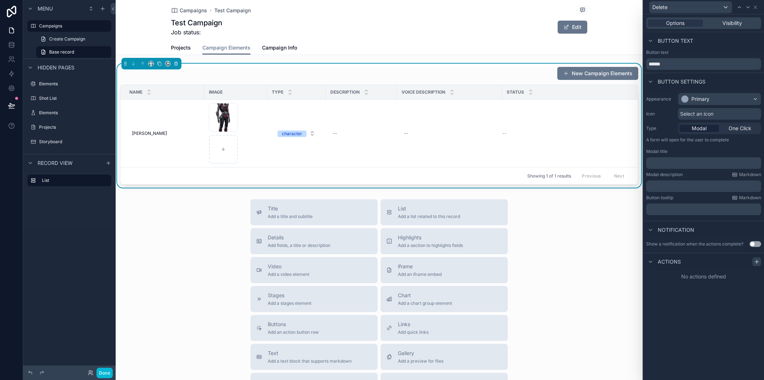
click at [739, 262] on icon at bounding box center [756, 262] width 3 height 0
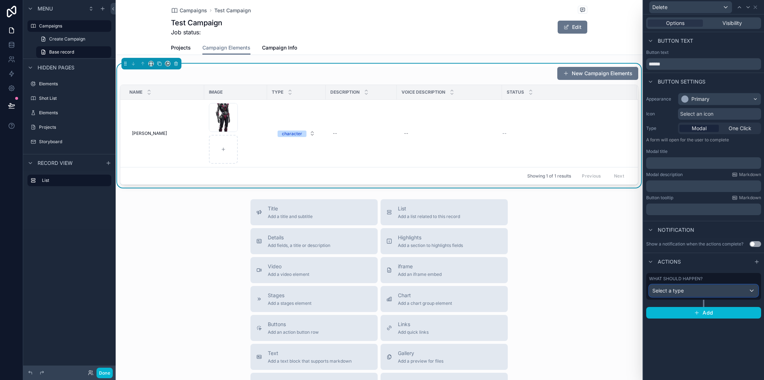
click at [719, 294] on div "Select a type" at bounding box center [703, 291] width 108 height 12
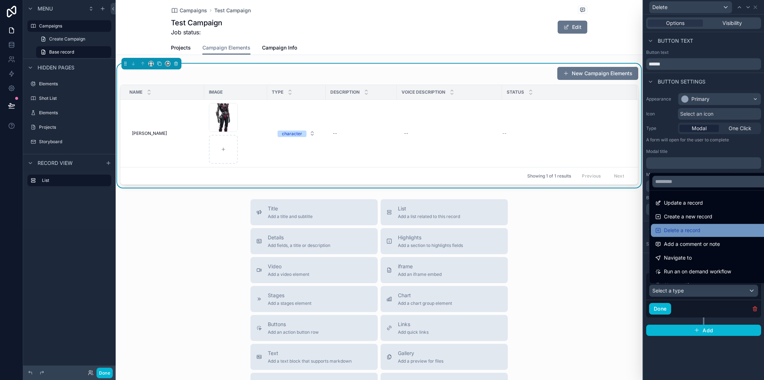
click at [722, 233] on div "Delete a record" at bounding box center [712, 230] width 114 height 9
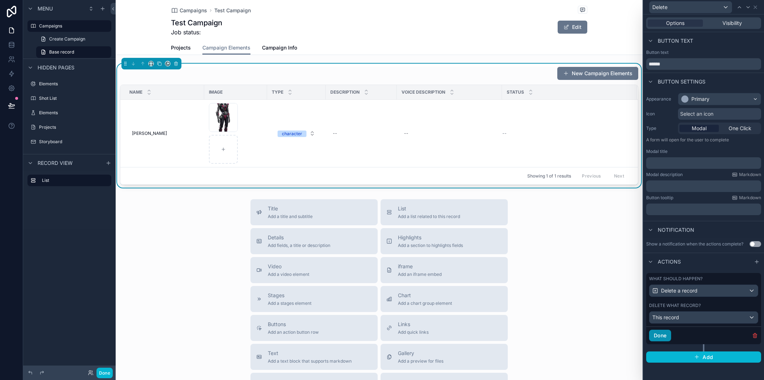
click at [660, 337] on button "Done" at bounding box center [660, 335] width 22 height 12
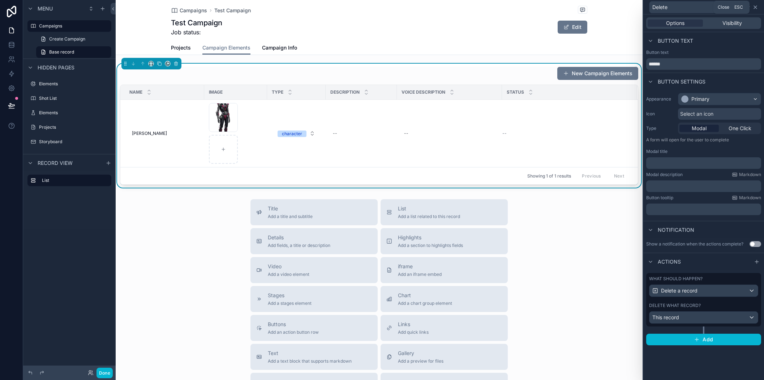
click at [739, 8] on icon at bounding box center [755, 7] width 6 height 6
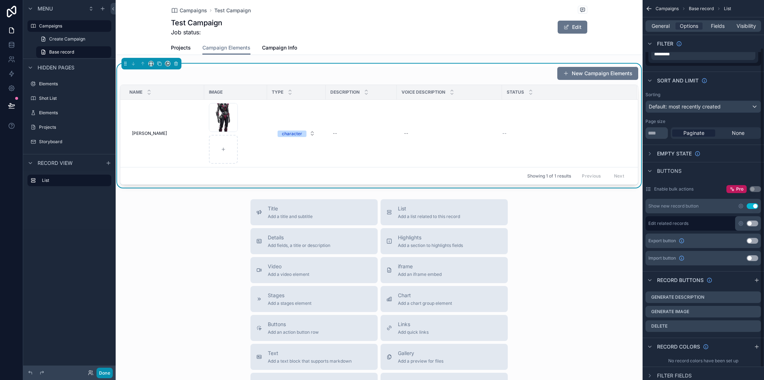
click at [108, 372] on button "Done" at bounding box center [104, 372] width 16 height 10
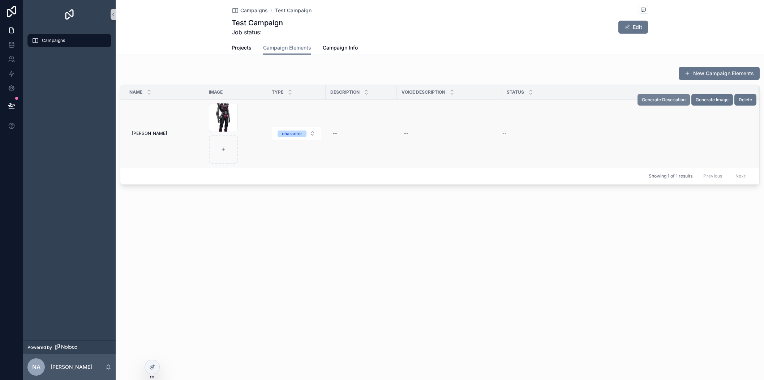
click at [662, 102] on span "Generate Description" at bounding box center [664, 100] width 44 height 6
click at [653, 101] on span "Generate Description" at bounding box center [664, 100] width 44 height 6
